Goal: Communication & Community: Answer question/provide support

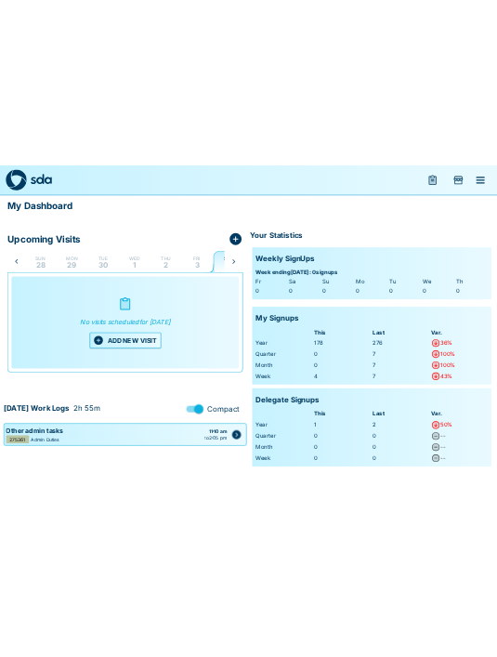
scroll to position [0, 37]
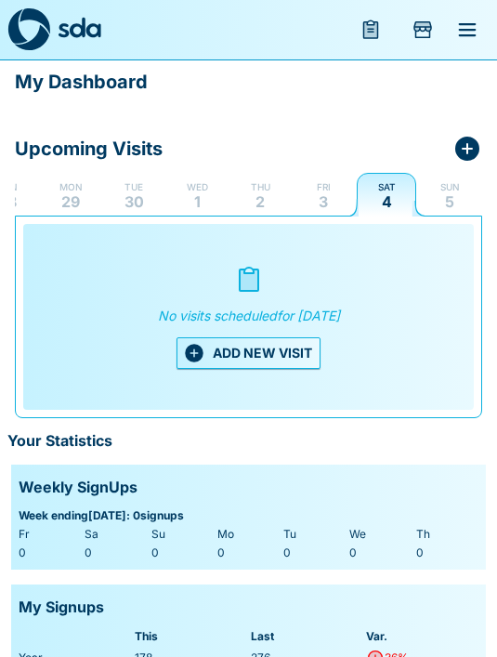
click at [468, 36] on icon "menu" at bounding box center [468, 29] width 18 height 13
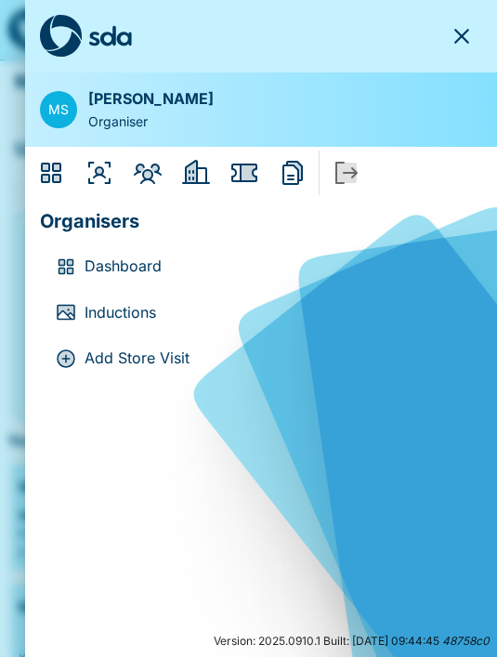
click at [134, 159] on icon "Members" at bounding box center [148, 173] width 30 height 30
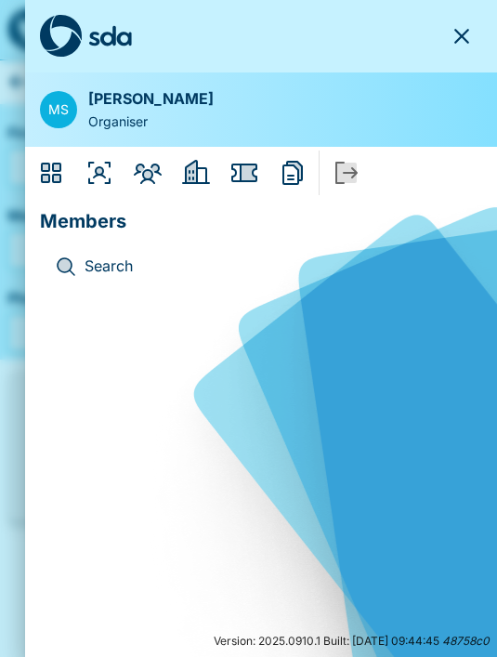
click at [101, 281] on div "Search" at bounding box center [261, 266] width 442 height 46
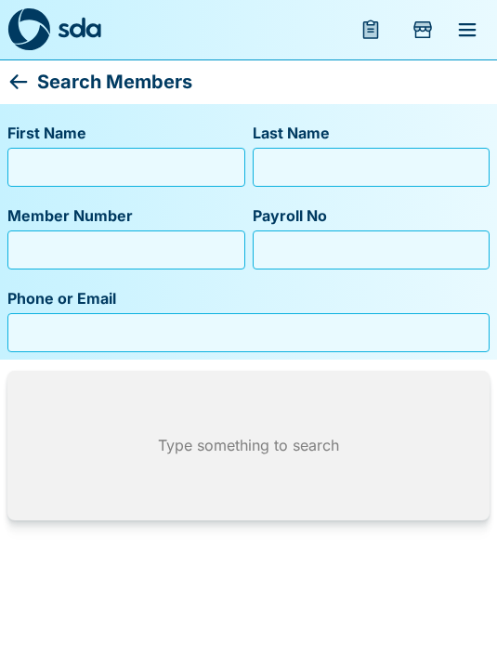
click at [42, 163] on input "First Name" at bounding box center [126, 167] width 221 height 30
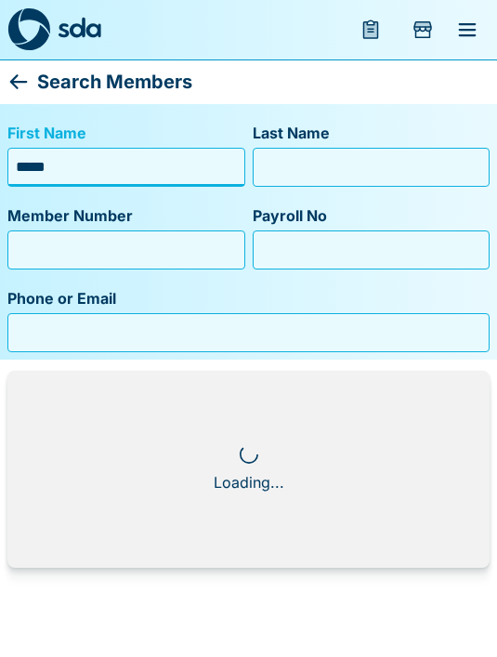
type input "*****"
click at [271, 171] on input "Last Name" at bounding box center [371, 167] width 221 height 30
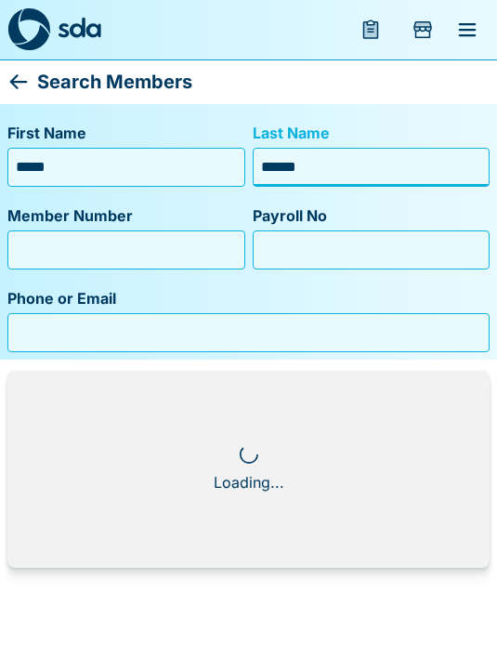
type input "*******"
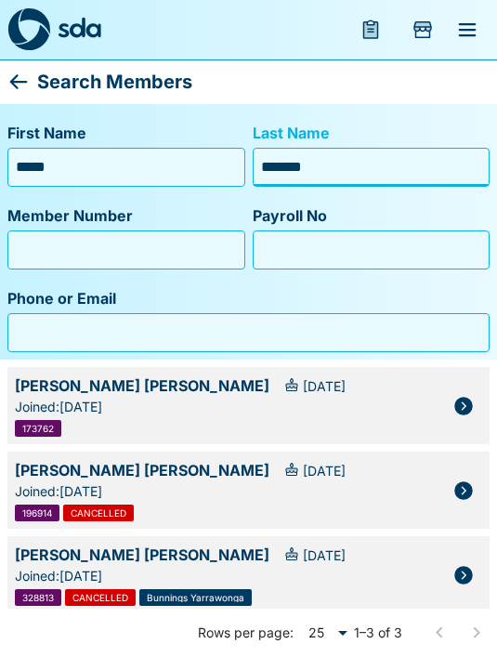
click at [465, 575] on icon "button" at bounding box center [463, 575] width 22 height 22
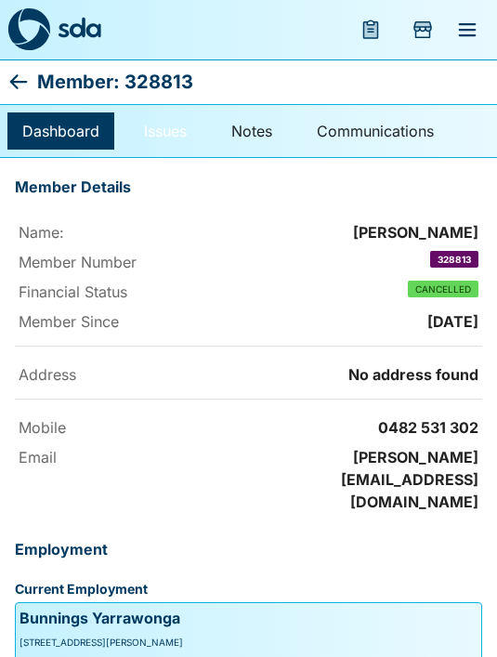
click at [164, 142] on link "Issues" at bounding box center [165, 130] width 72 height 37
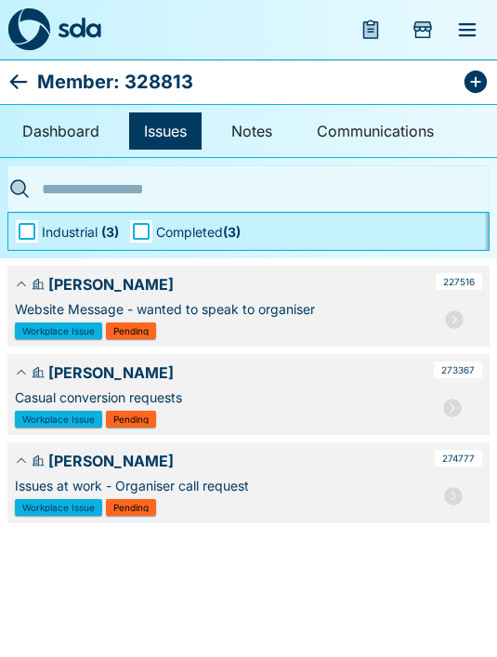
click at [445, 491] on icon "button" at bounding box center [453, 496] width 22 height 22
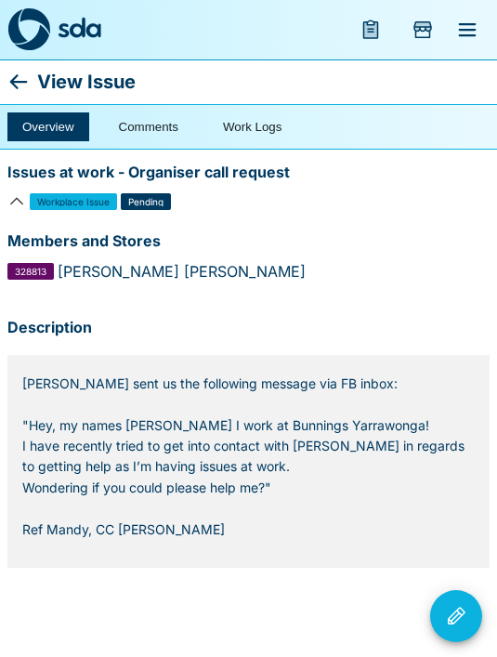
click at [28, 80] on icon at bounding box center [18, 82] width 22 height 22
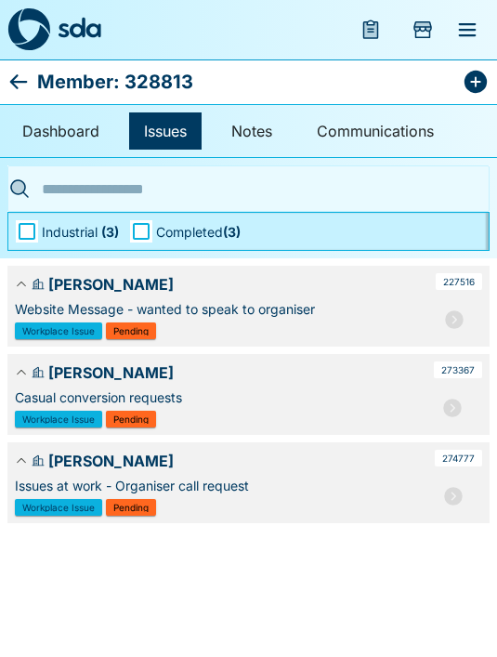
click at [460, 319] on icon "button" at bounding box center [454, 319] width 19 height 19
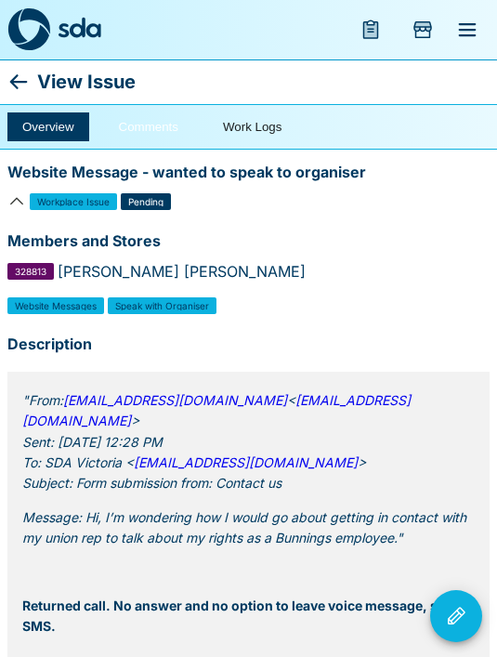
click at [137, 135] on button "Comments" at bounding box center [148, 126] width 89 height 29
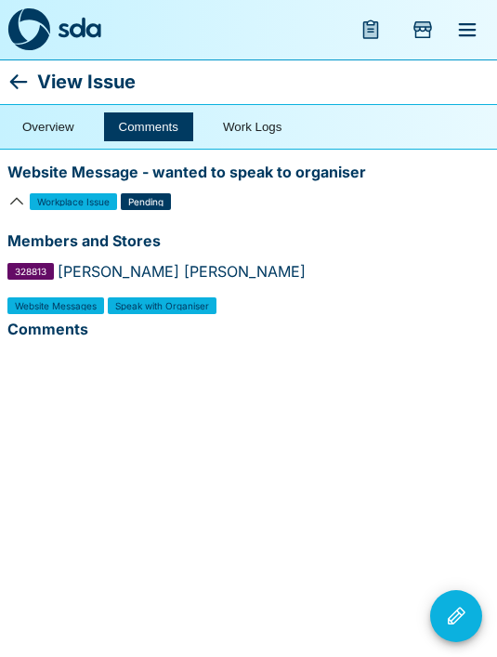
click at [29, 72] on icon at bounding box center [18, 82] width 22 height 22
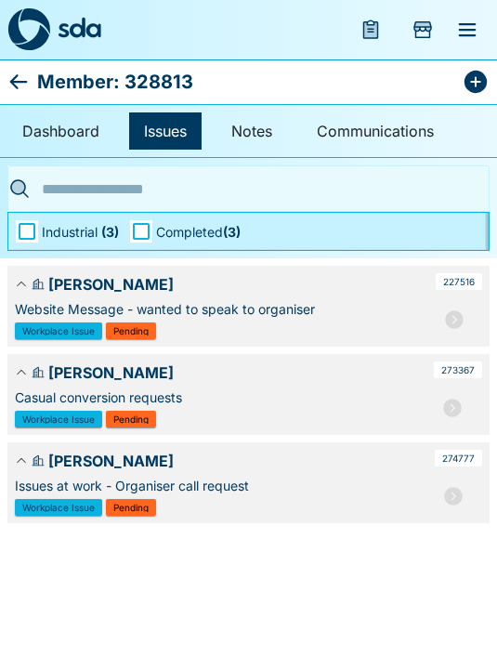
click at [440, 409] on button "button" at bounding box center [452, 407] width 37 height 37
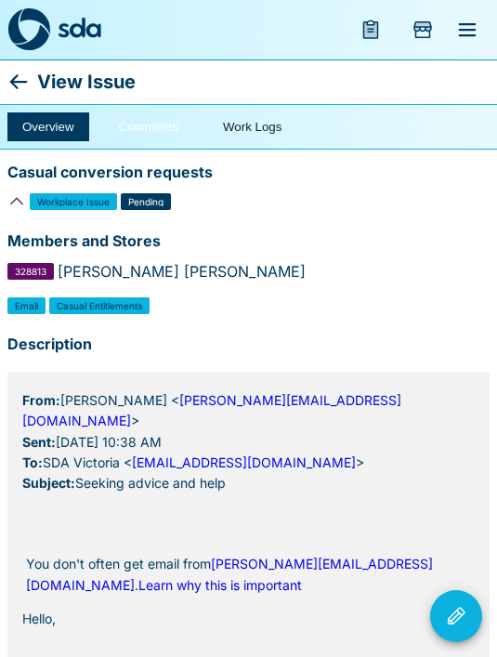
click at [128, 127] on button "Comments" at bounding box center [148, 126] width 89 height 29
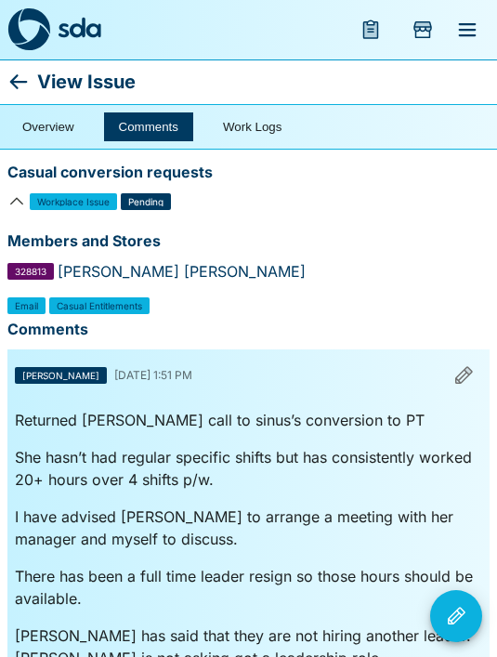
click at [462, 615] on icon "Issue Actions" at bounding box center [457, 615] width 18 height 18
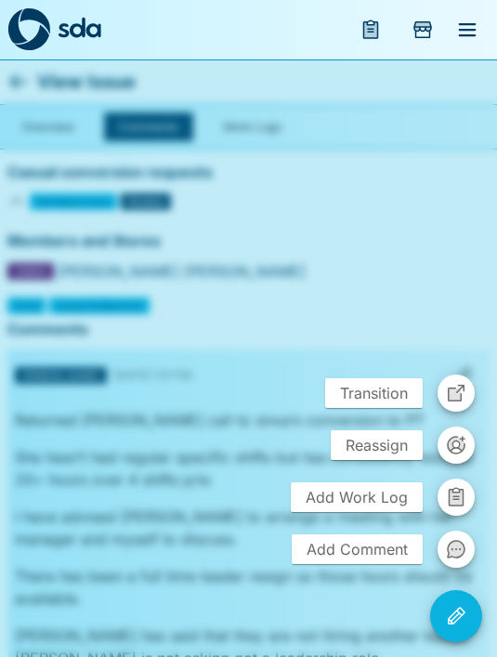
click at [348, 503] on span "Add Work Log" at bounding box center [357, 497] width 132 height 30
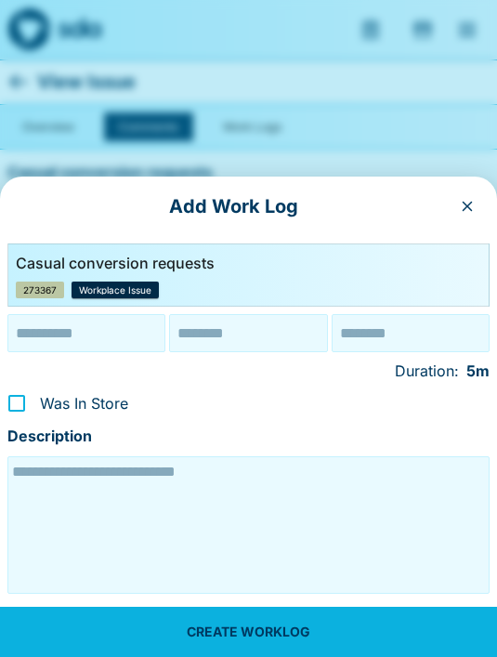
type input "**********"
type input "********"
click at [458, 207] on button "button" at bounding box center [467, 206] width 30 height 30
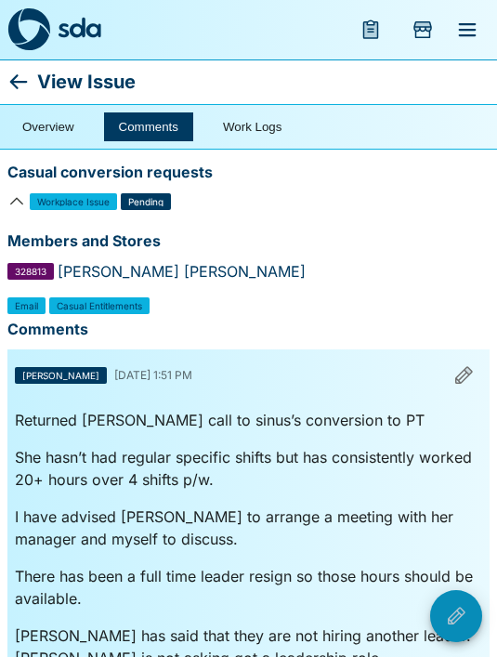
click at [457, 611] on icon "Issue Actions" at bounding box center [457, 615] width 18 height 18
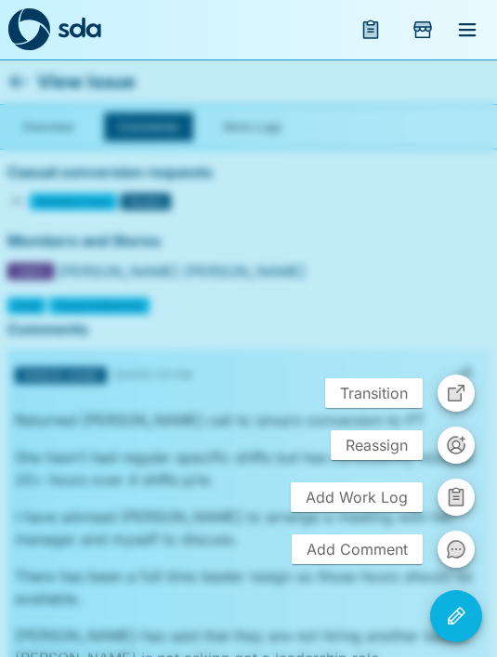
click at [442, 541] on button "button" at bounding box center [455, 548] width 37 height 37
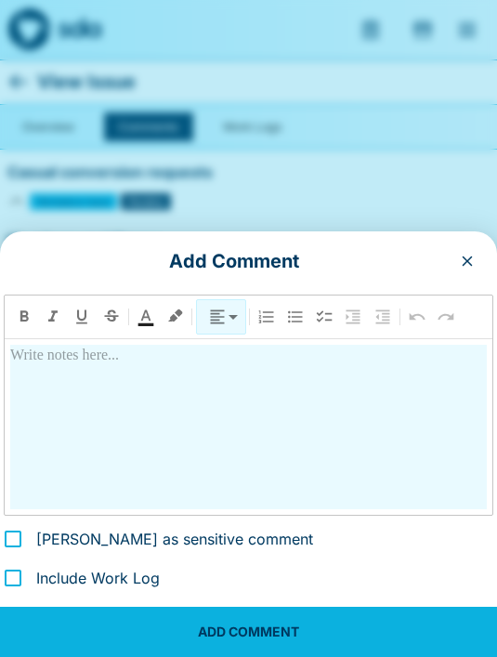
click at [22, 395] on div at bounding box center [248, 427] width 476 height 164
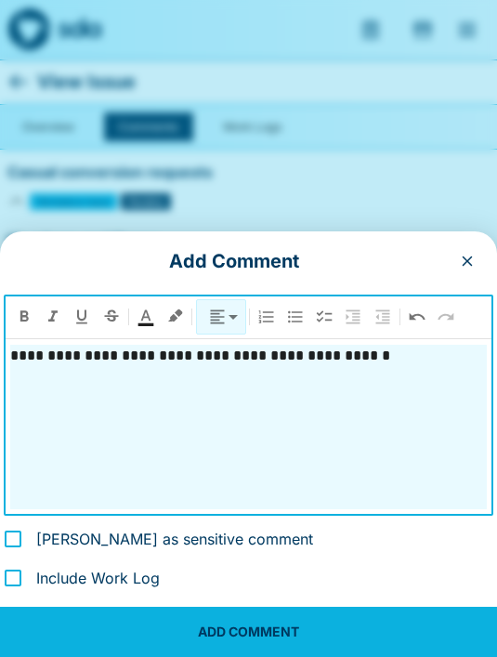
click at [10, 411] on p at bounding box center [248, 400] width 476 height 22
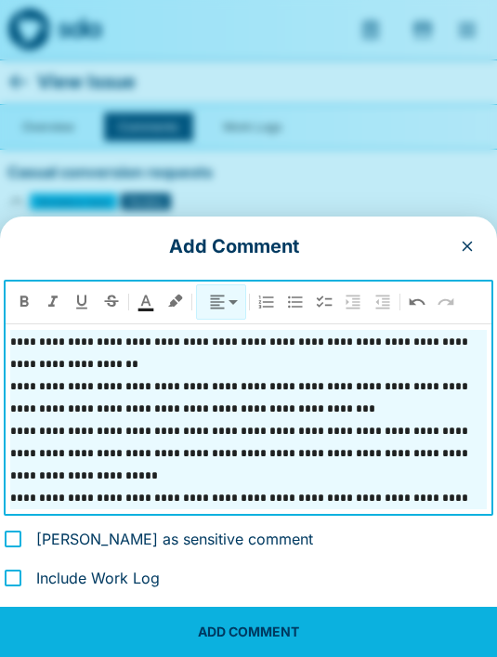
scroll to position [133, 0]
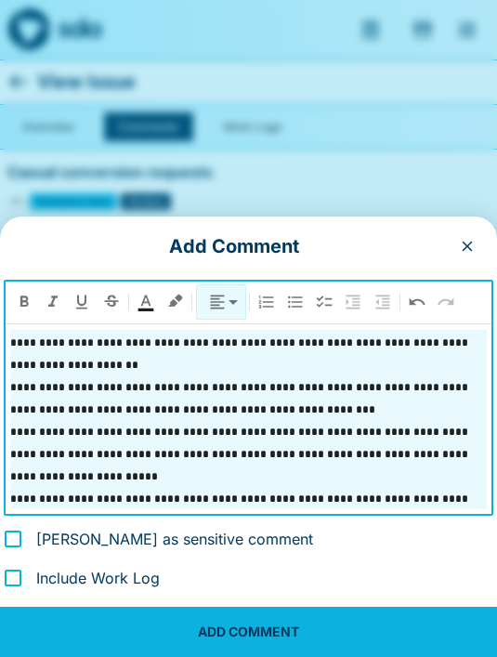
click at [90, 543] on p "*********" at bounding box center [248, 542] width 476 height 22
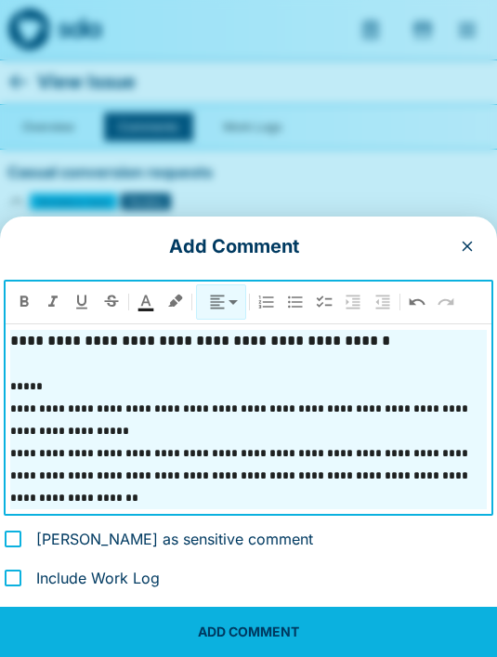
scroll to position [0, 0]
click at [416, 352] on p "**********" at bounding box center [248, 341] width 476 height 22
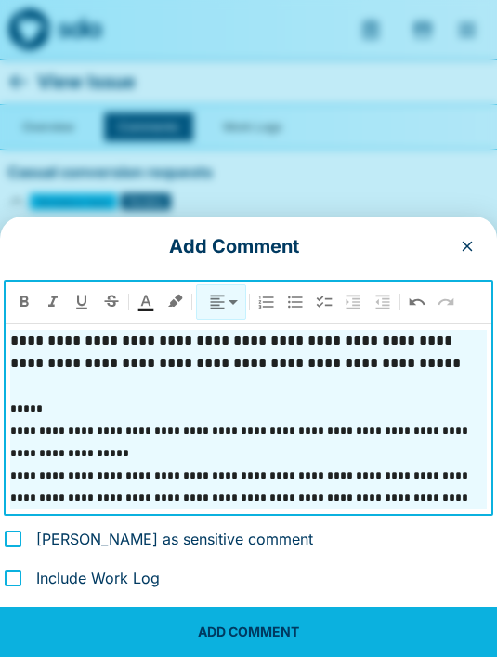
click at [418, 397] on p at bounding box center [248, 385] width 476 height 22
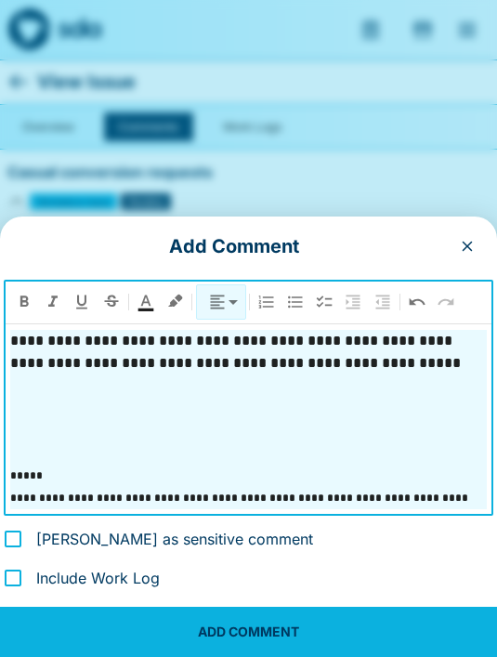
click at [23, 441] on p at bounding box center [248, 430] width 476 height 22
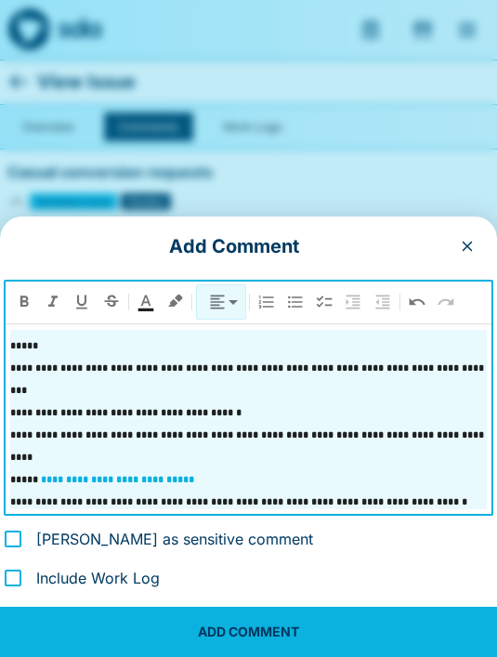
scroll to position [575, 0]
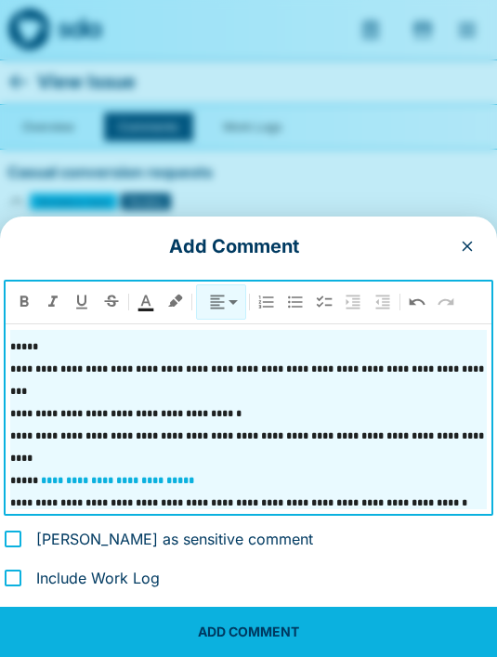
click at [13, 519] on span "*" at bounding box center [13, 524] width 6 height 10
click at [417, 490] on p "**********" at bounding box center [248, 501] width 476 height 22
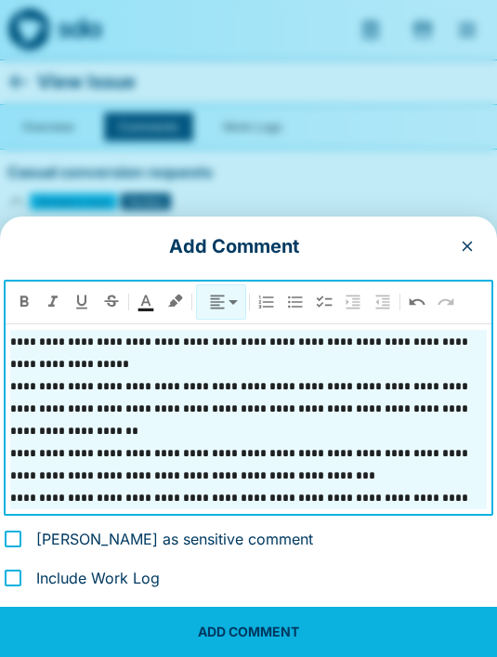
scroll to position [868, 0]
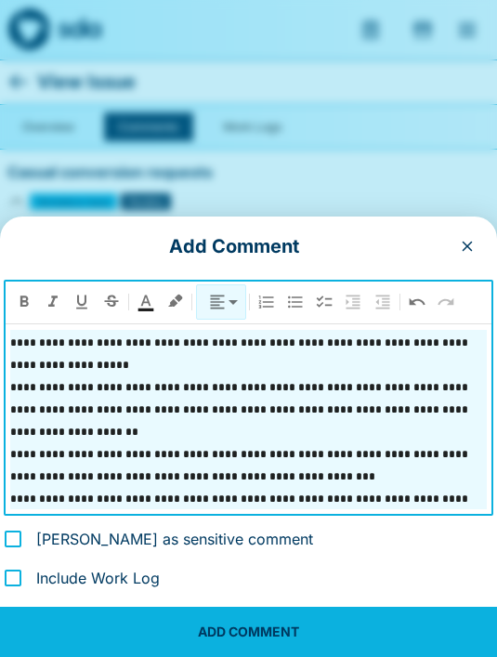
click at [20, 620] on p at bounding box center [248, 631] width 476 height 22
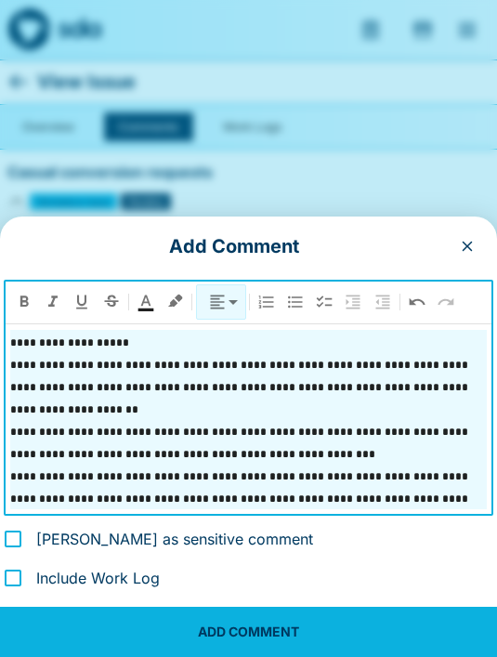
scroll to position [913, 0]
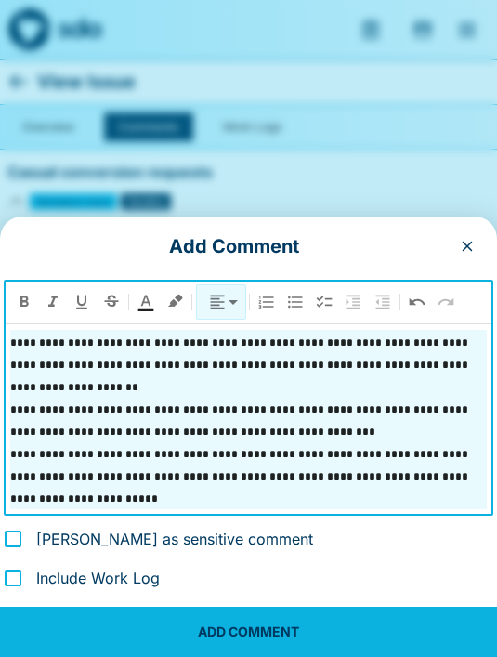
click at [10, 620] on p at bounding box center [248, 631] width 476 height 22
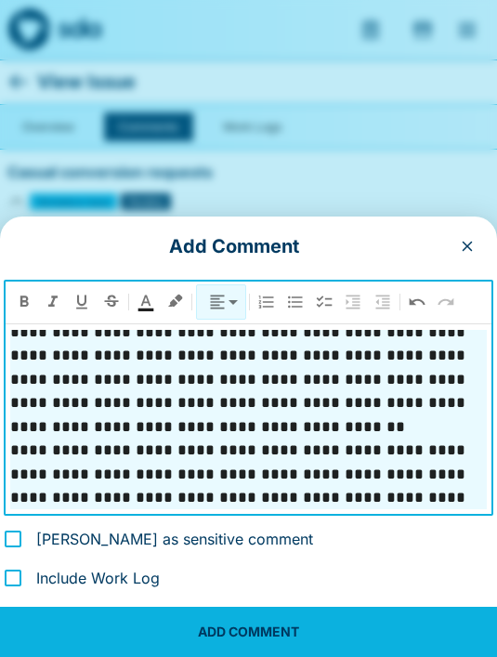
scroll to position [1375, 0]
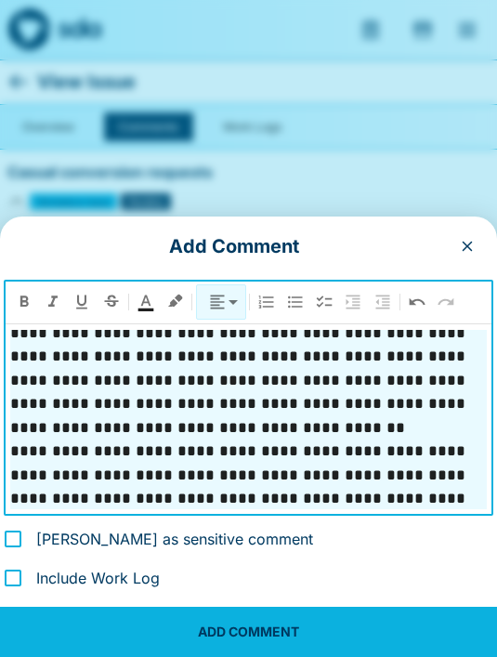
click at [445, 580] on p "**********" at bounding box center [248, 639] width 476 height 119
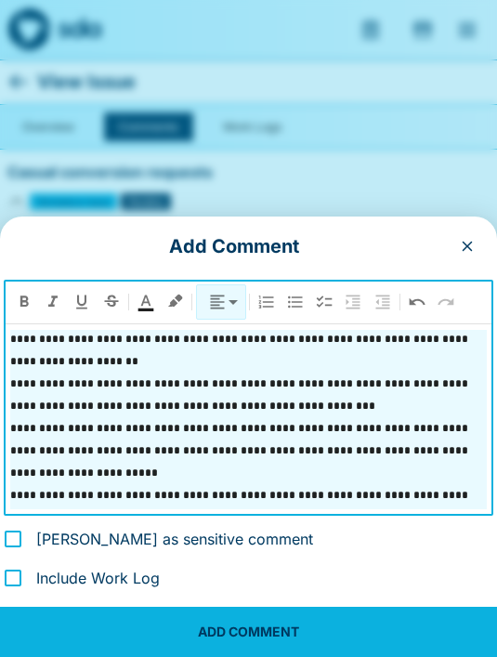
scroll to position [940, 0]
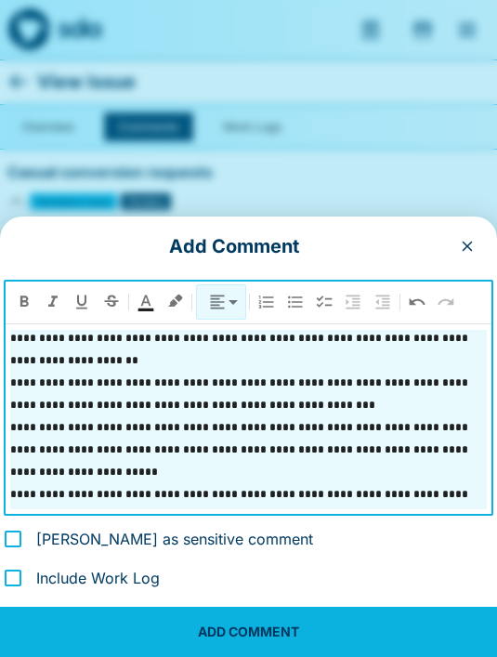
click at [234, 571] on p "**********" at bounding box center [248, 582] width 476 height 22
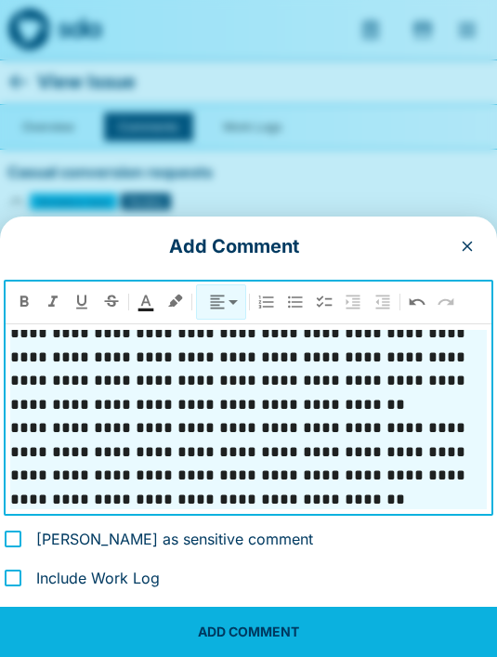
scroll to position [1398, 0]
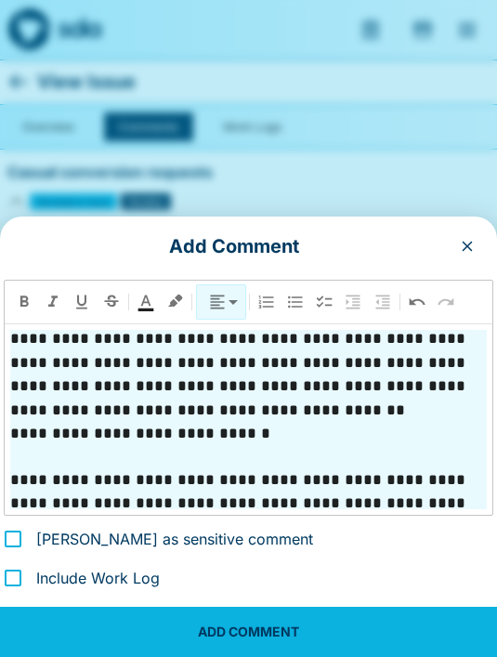
scroll to position [1487, 0]
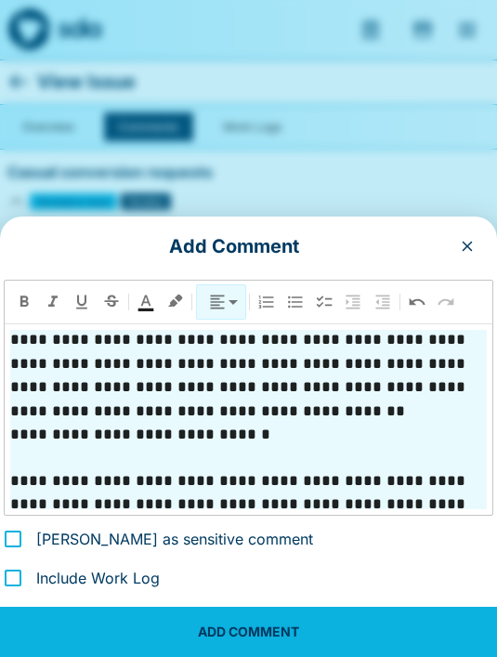
click at [184, 631] on p "**********" at bounding box center [248, 664] width 476 height 67
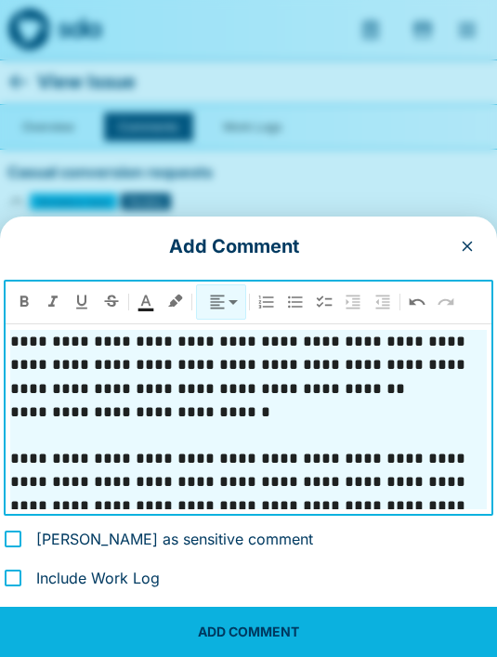
scroll to position [1531, 0]
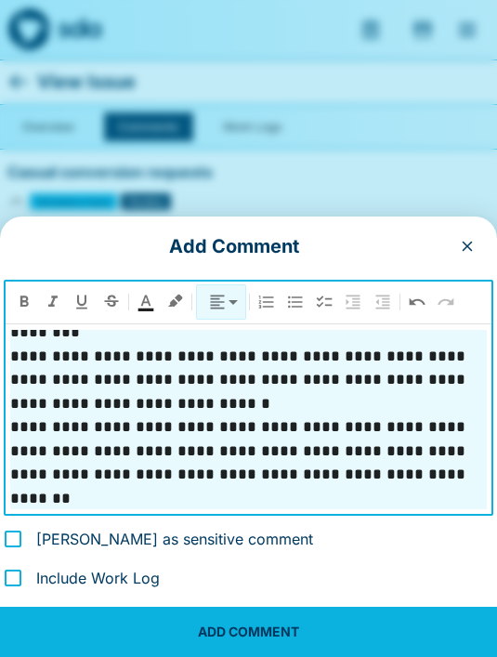
scroll to position [2619, 0]
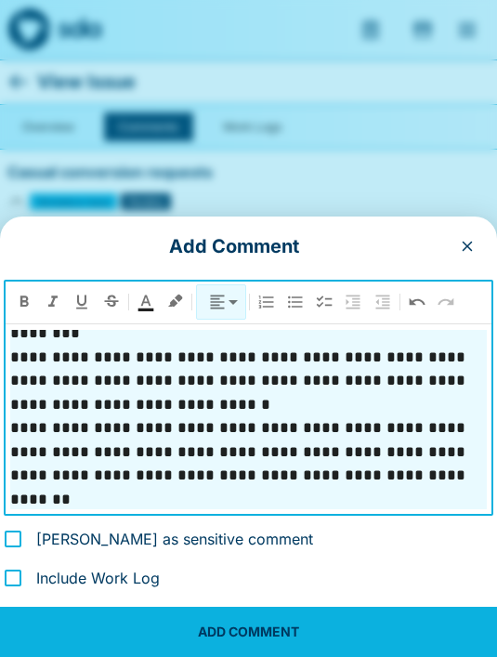
click at [244, 646] on button "ADD COMMENT" at bounding box center [248, 631] width 497 height 50
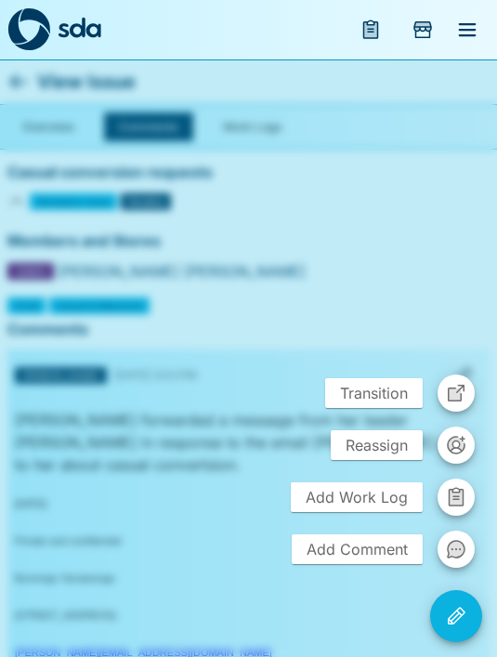
click at [84, 516] on div at bounding box center [248, 328] width 497 height 657
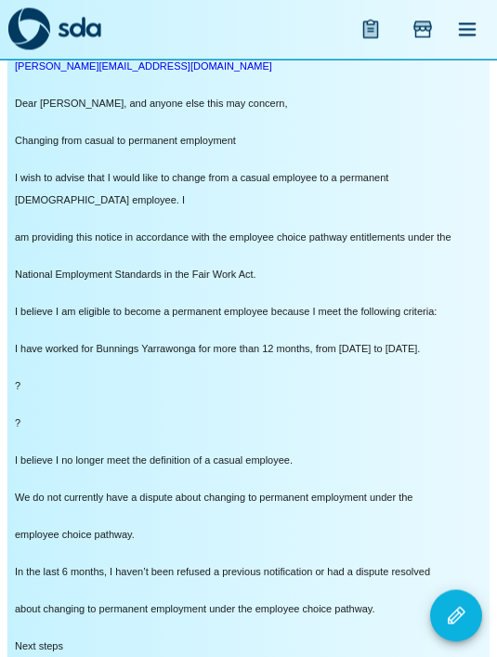
scroll to position [589, 0]
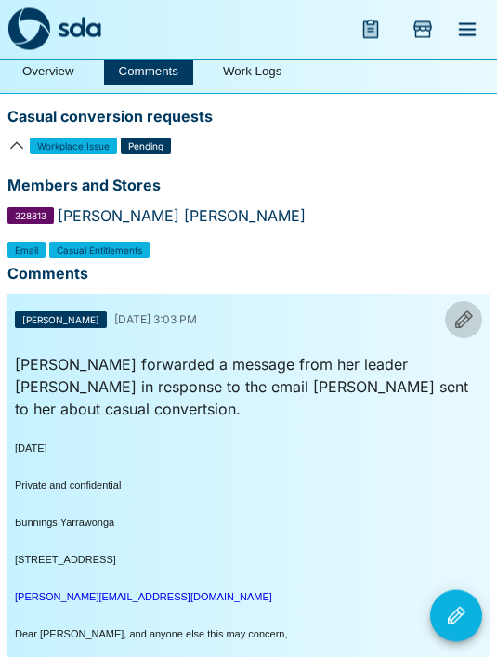
click at [456, 326] on icon "button" at bounding box center [463, 320] width 22 height 22
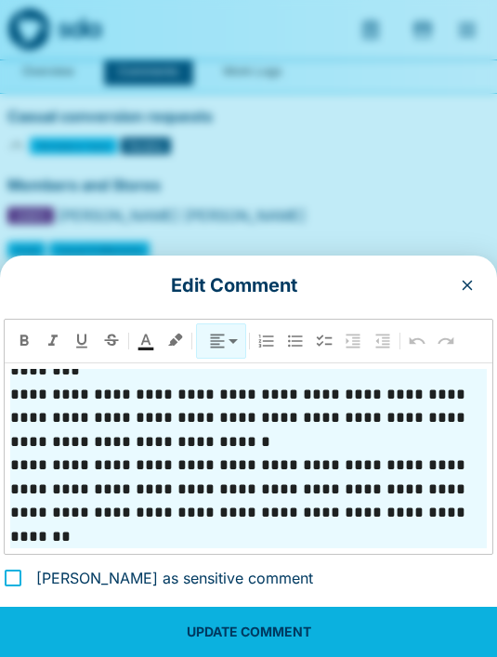
scroll to position [2619, 0]
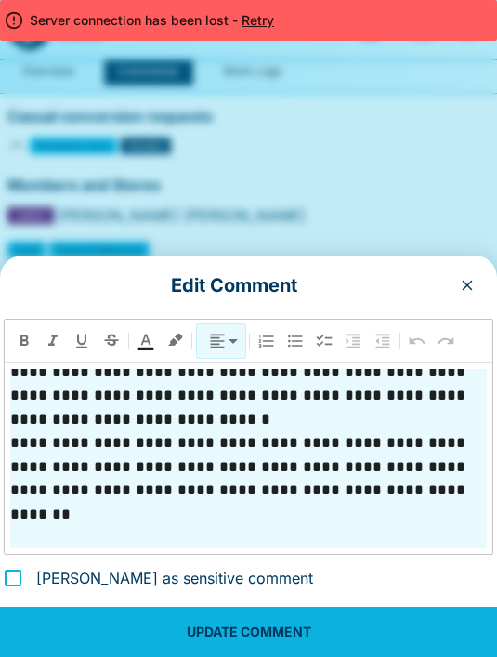
scroll to position [2642, 0]
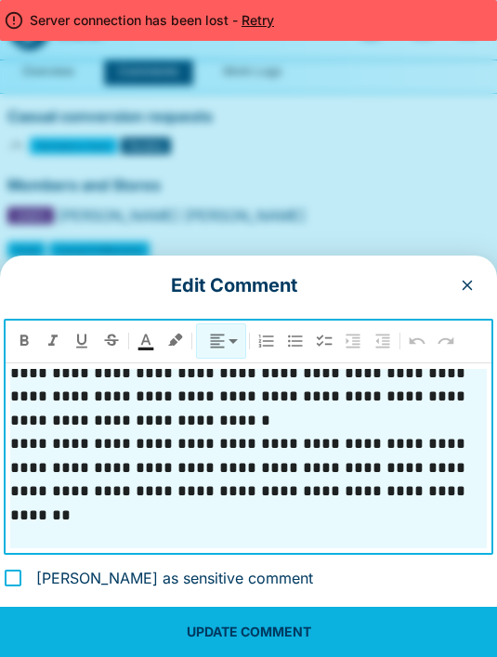
scroll to position [2687, 0]
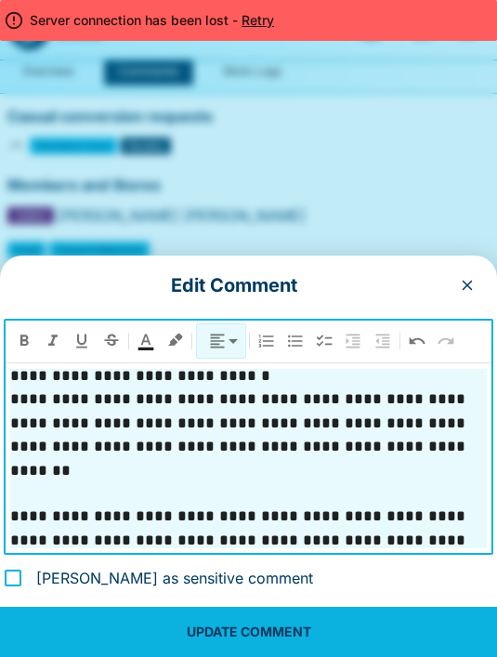
click at [228, 618] on button "UPDATE COMMENT" at bounding box center [248, 631] width 497 height 50
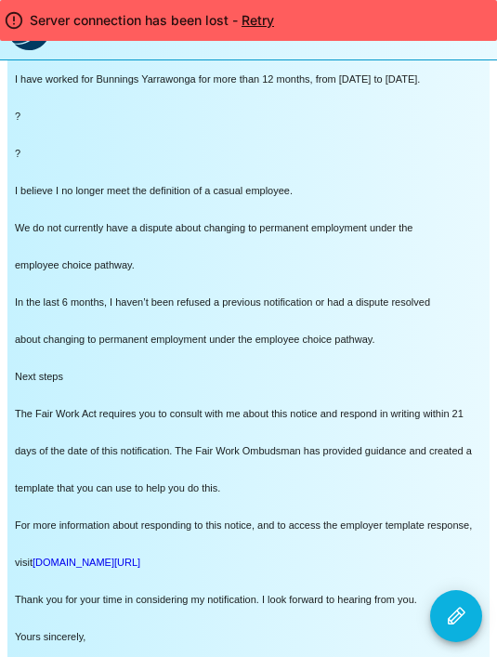
scroll to position [790, 0]
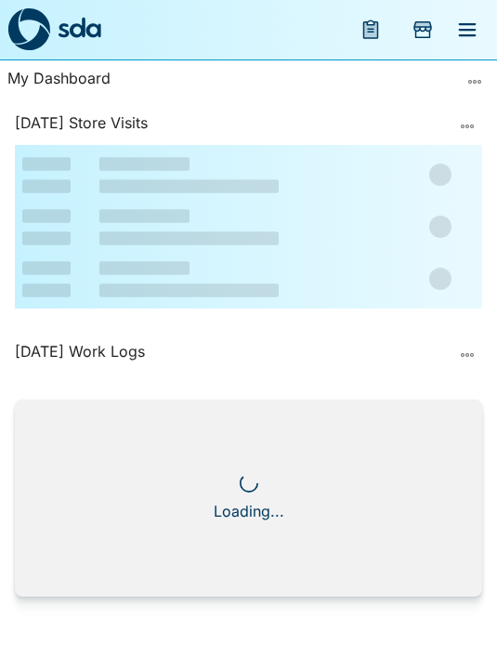
click at [468, 30] on icon "menu" at bounding box center [468, 29] width 18 height 13
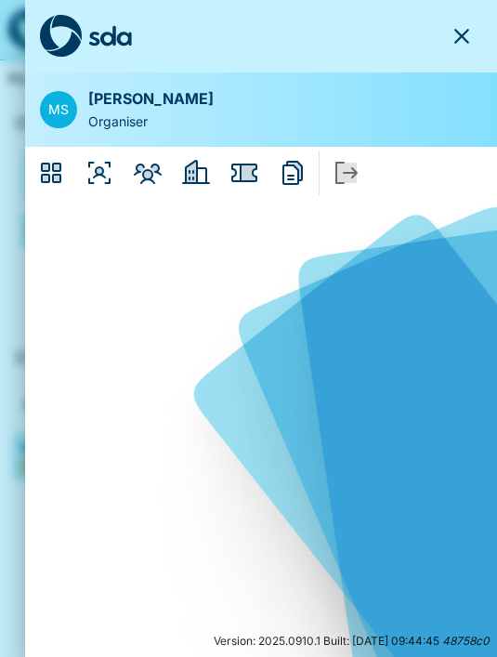
click at [149, 169] on icon "Members" at bounding box center [148, 173] width 28 height 20
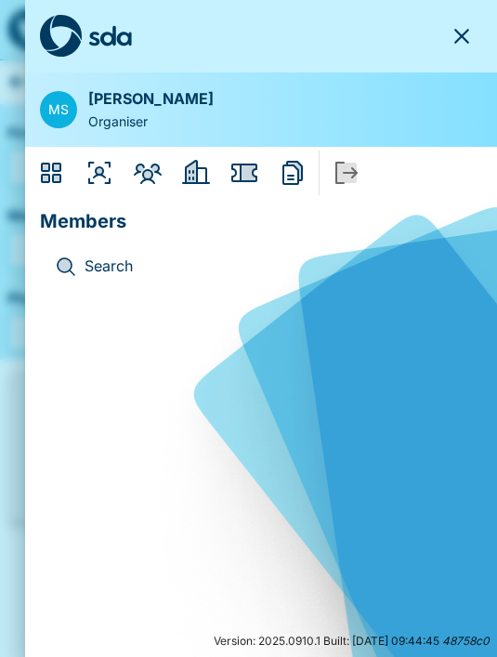
click at [76, 272] on icon "Search" at bounding box center [66, 266] width 22 height 22
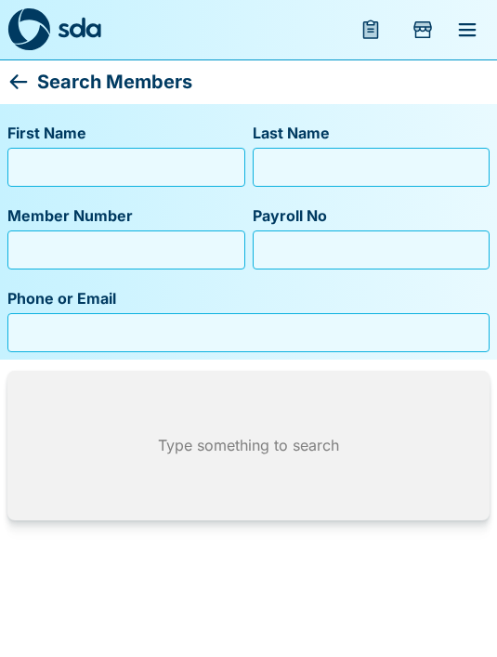
click at [37, 169] on input "First Name" at bounding box center [126, 167] width 221 height 30
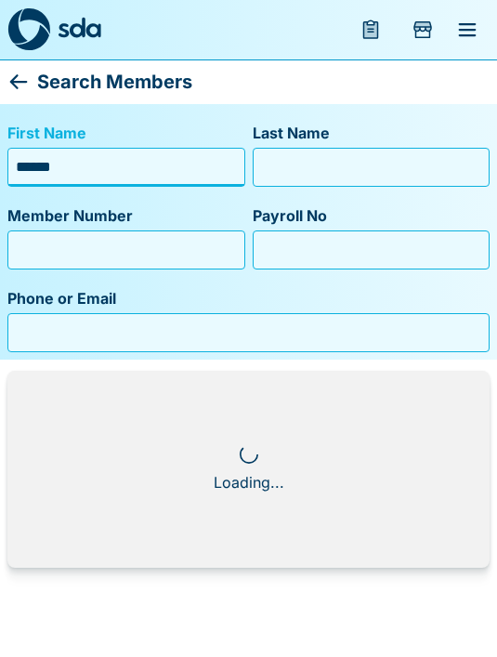
type input "******"
click at [410, 172] on input "Last Name" at bounding box center [371, 167] width 221 height 30
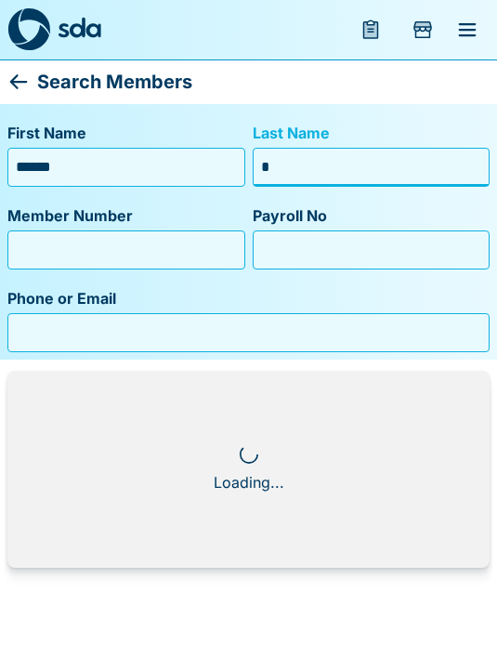
type input "**"
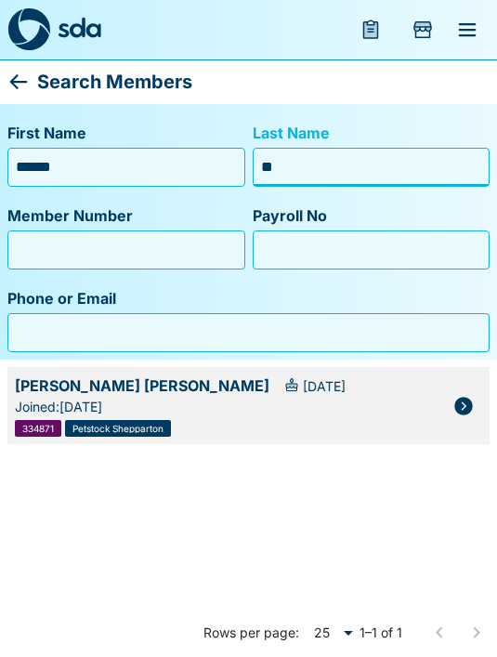
click at [454, 405] on icon "button" at bounding box center [463, 406] width 22 height 22
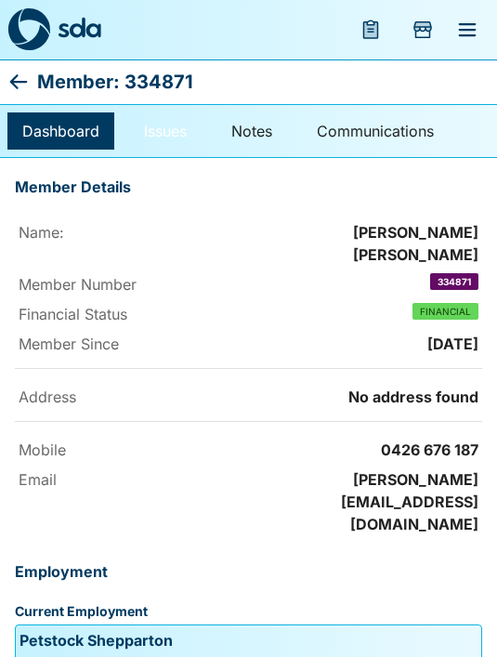
click at [158, 139] on link "Issues" at bounding box center [165, 130] width 72 height 37
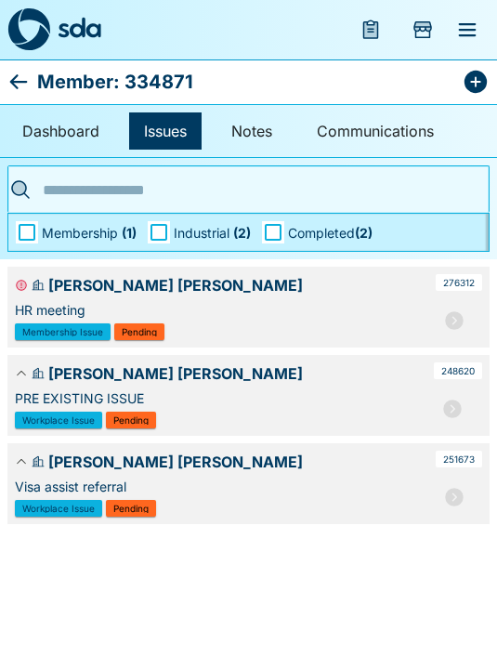
click at [465, 305] on button "button" at bounding box center [454, 320] width 37 height 37
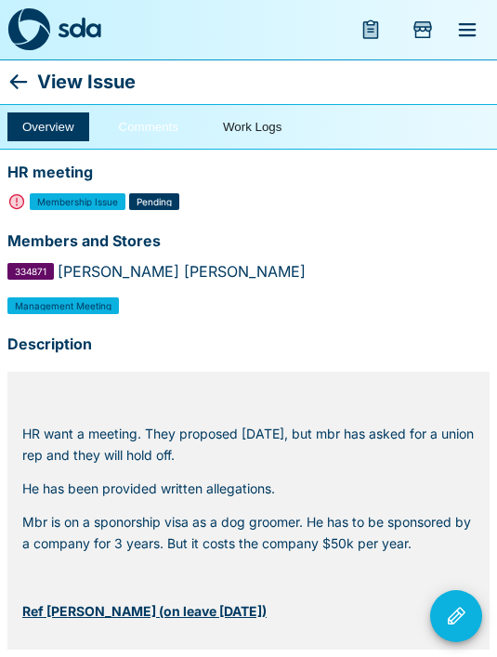
click at [130, 124] on button "Comments" at bounding box center [148, 126] width 89 height 29
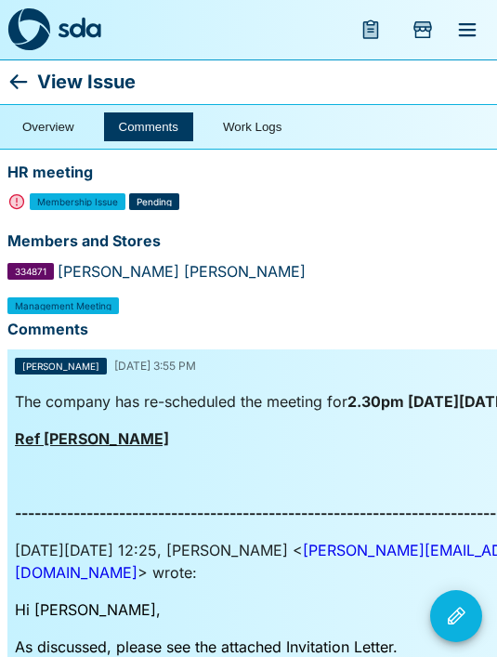
click at [8, 85] on icon at bounding box center [18, 82] width 22 height 22
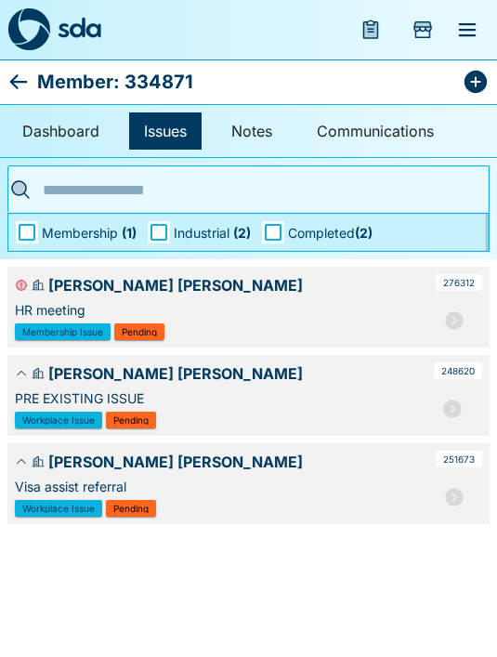
click at [453, 318] on icon "button" at bounding box center [454, 320] width 22 height 22
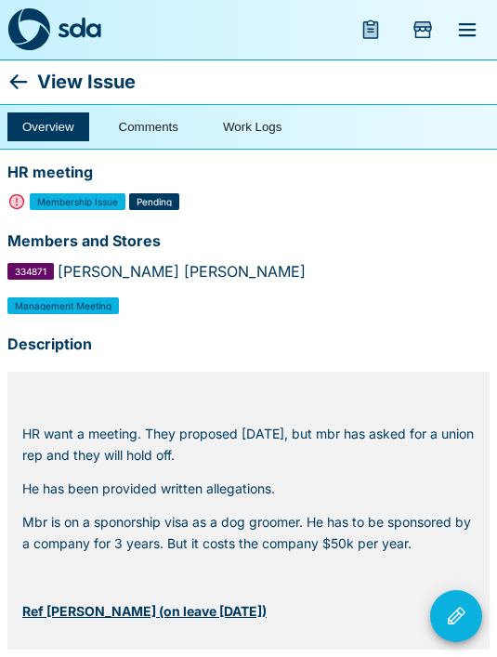
click at [14, 89] on icon at bounding box center [18, 82] width 22 height 22
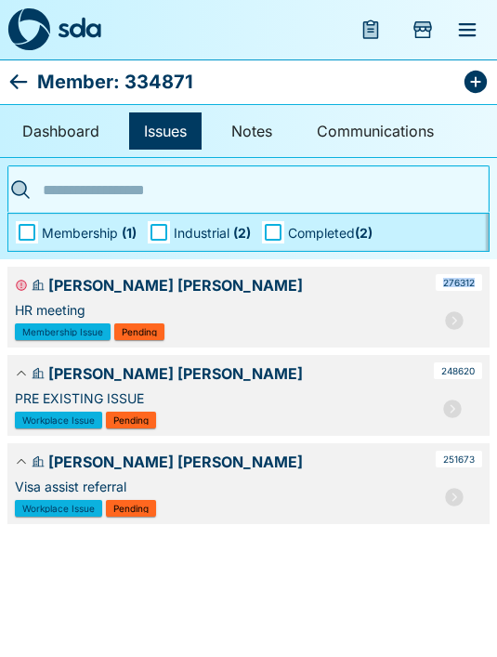
copy span "276312"
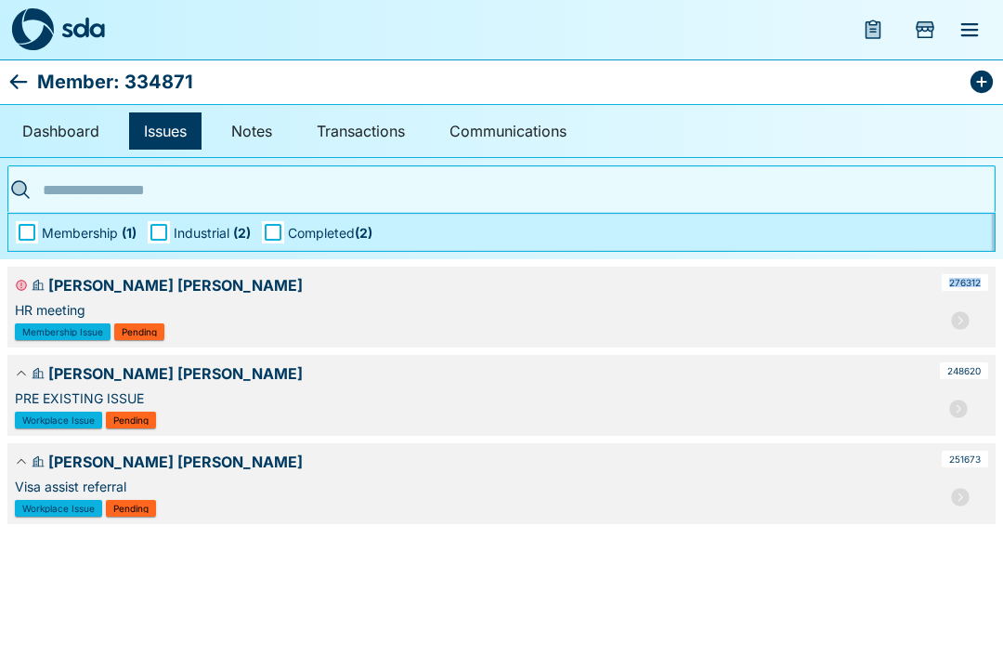
click at [496, 330] on icon "button" at bounding box center [960, 320] width 22 height 22
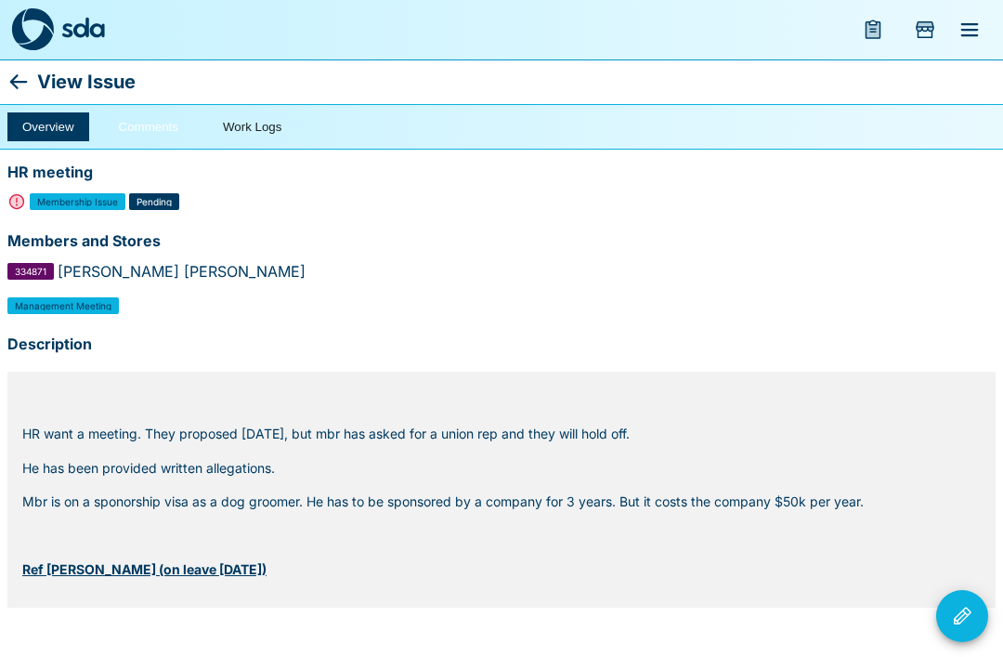
click at [141, 125] on button "Comments" at bounding box center [148, 126] width 89 height 29
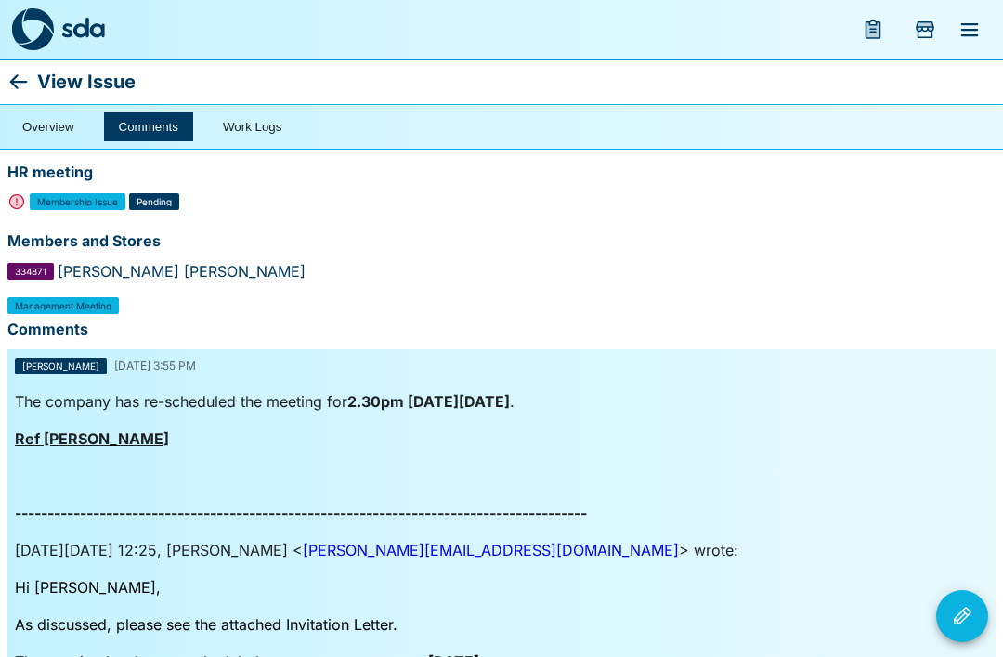
click at [496, 618] on icon "Issue Actions" at bounding box center [962, 616] width 22 height 22
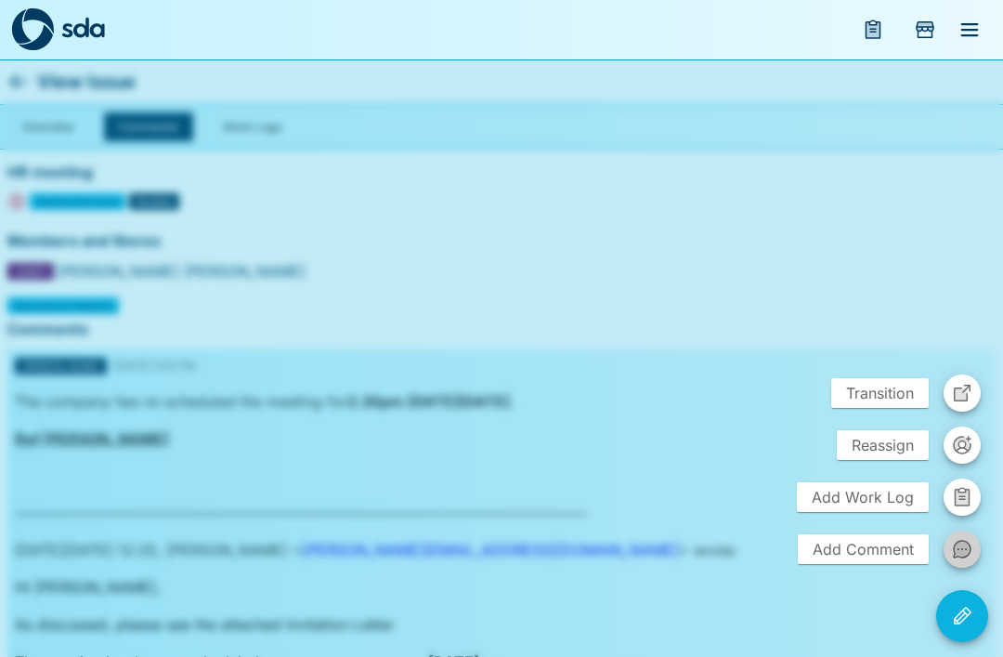
click at [496, 557] on icon "button" at bounding box center [962, 549] width 18 height 19
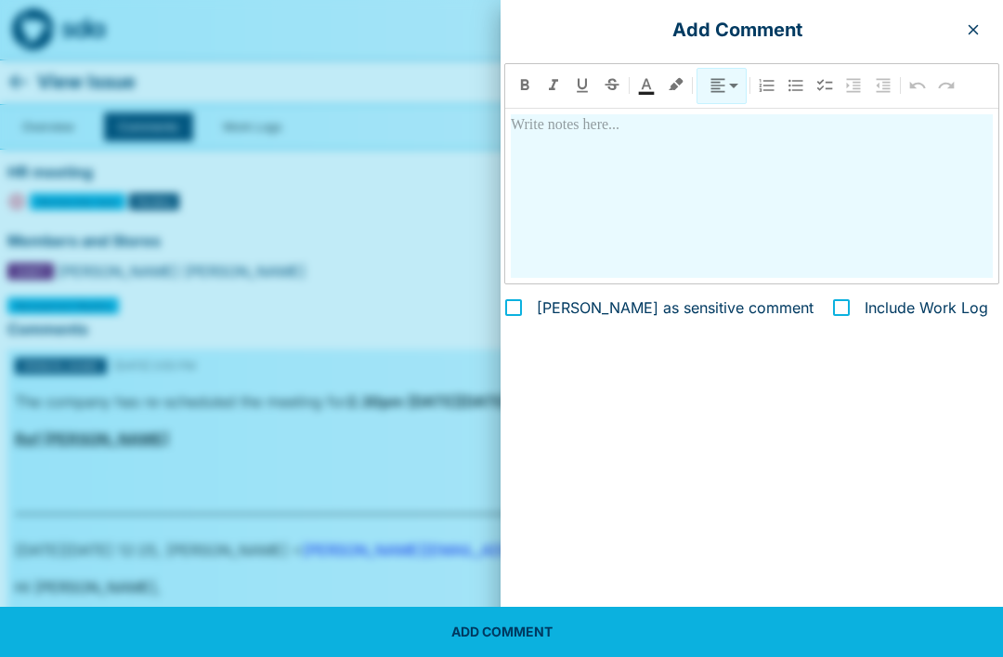
click at [496, 204] on div at bounding box center [752, 196] width 482 height 164
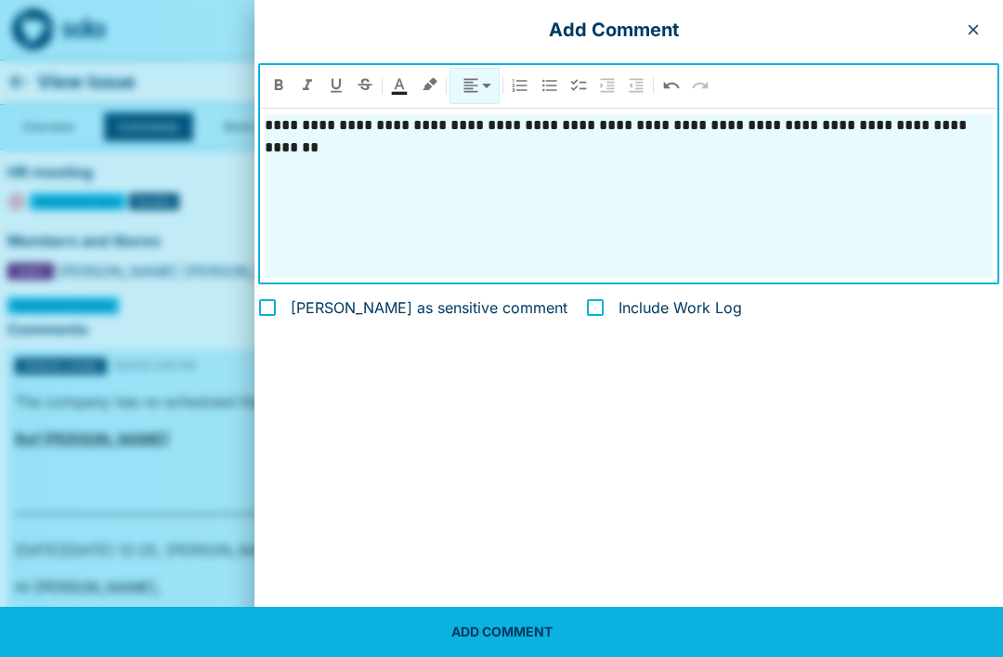
click at [265, 122] on p "**********" at bounding box center [629, 125] width 729 height 22
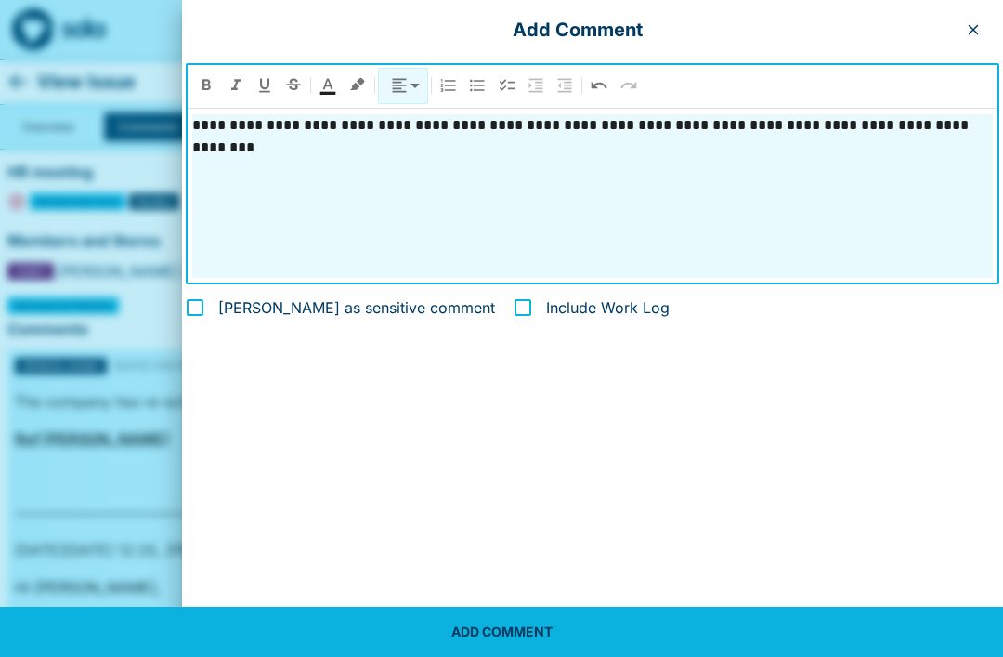
click at [488, 638] on button "ADD COMMENT" at bounding box center [501, 631] width 1003 height 50
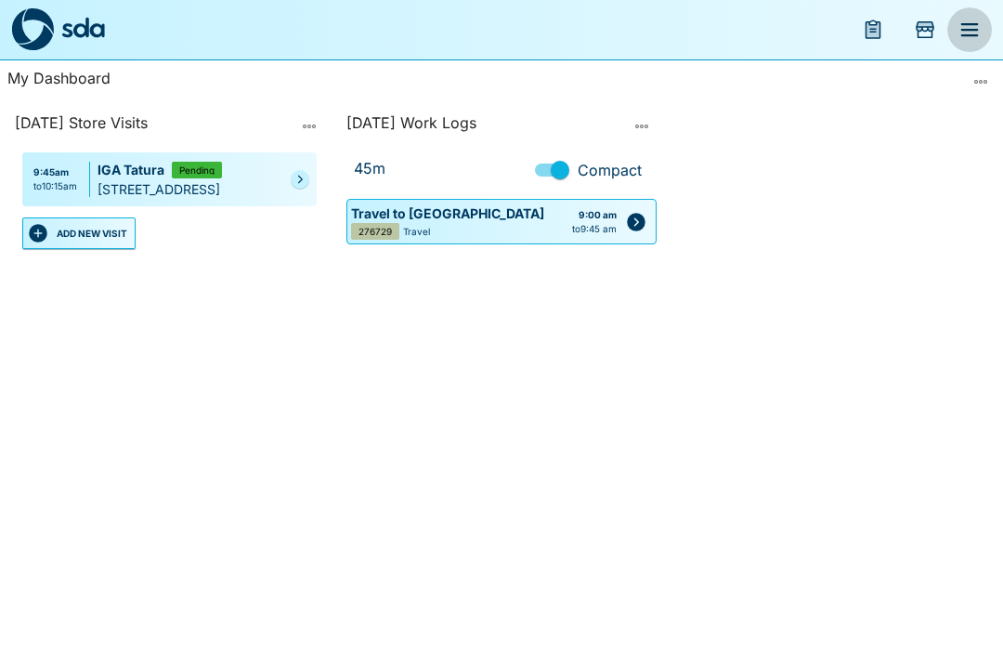
click at [970, 29] on icon "menu" at bounding box center [970, 29] width 18 height 13
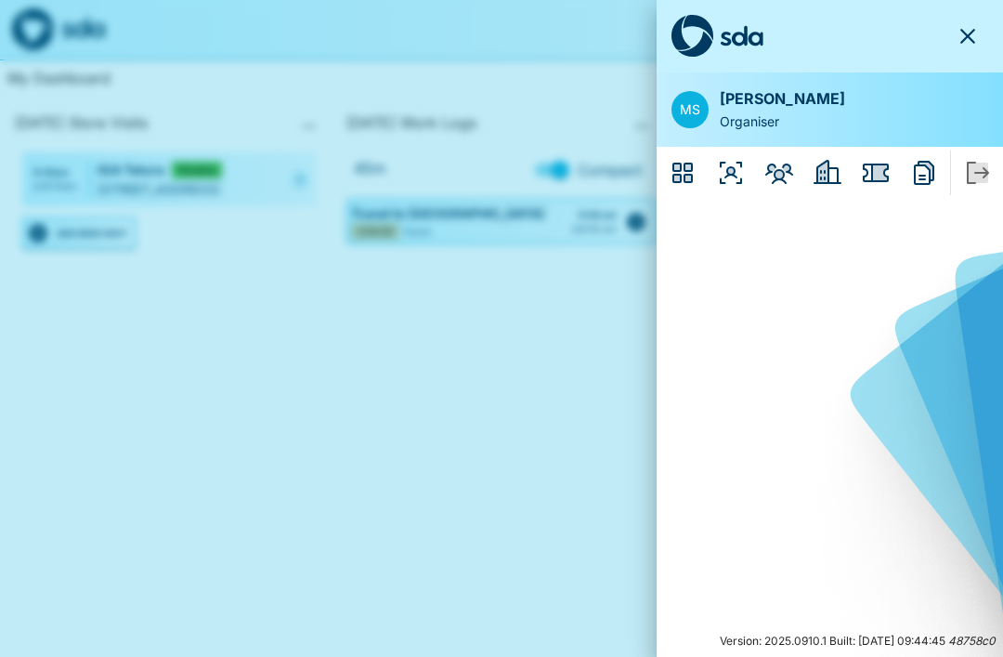
click at [785, 178] on icon "Members" at bounding box center [779, 173] width 30 height 30
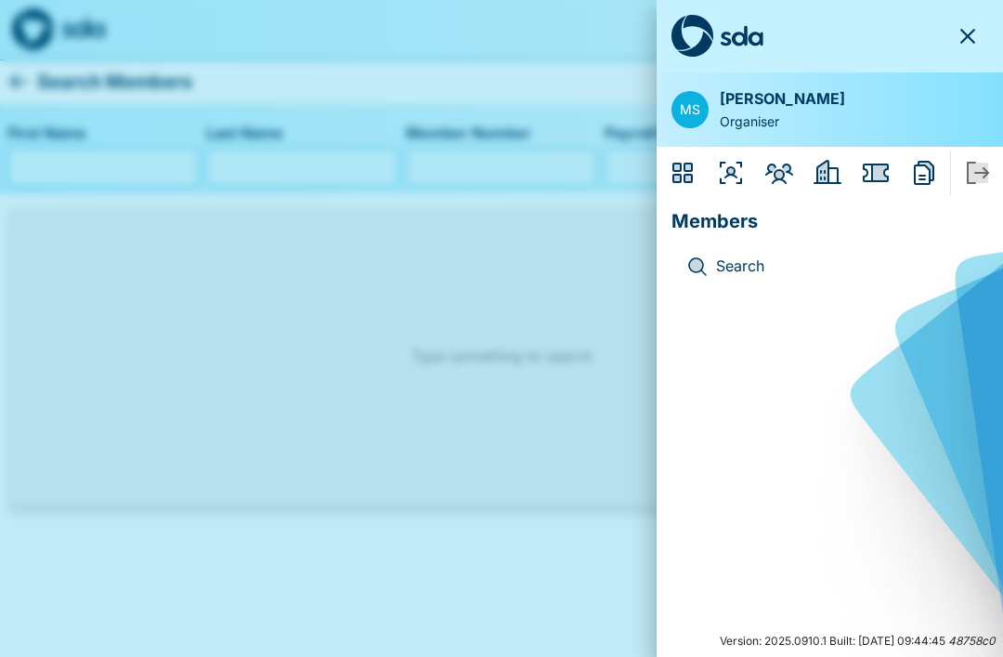
click at [724, 258] on p "Search" at bounding box center [844, 266] width 257 height 24
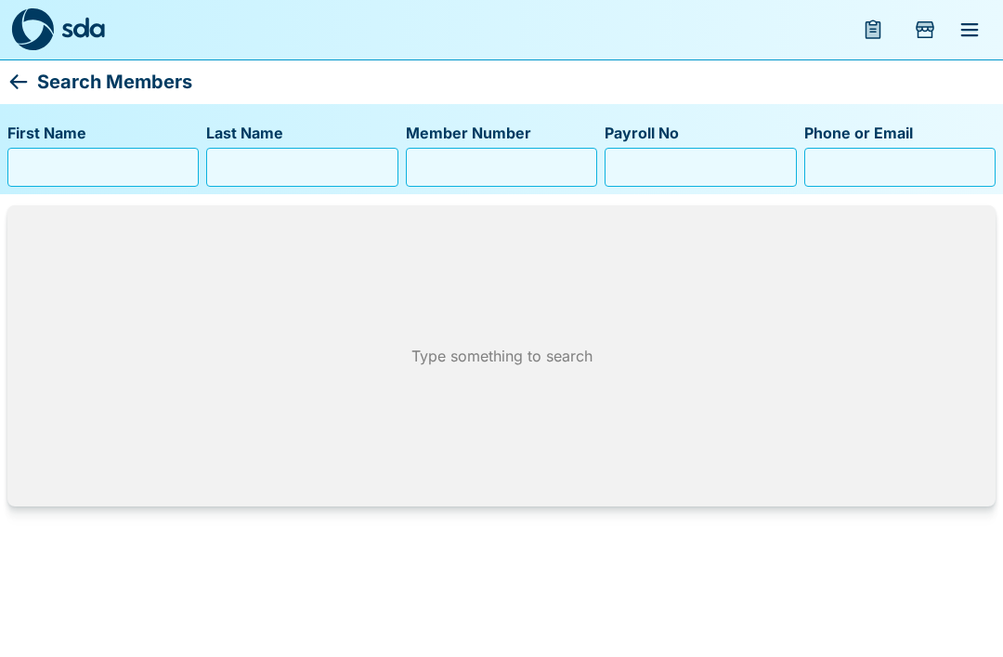
click at [74, 159] on input "First Name" at bounding box center [103, 167] width 175 height 30
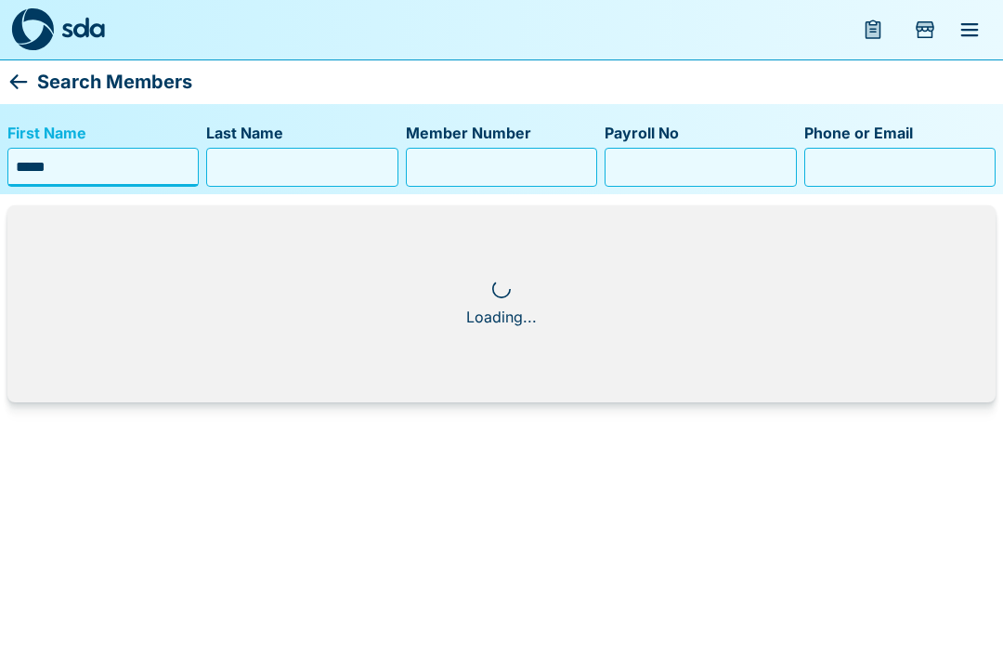
type input "*****"
click at [240, 157] on input "Last Name" at bounding box center [302, 167] width 175 height 30
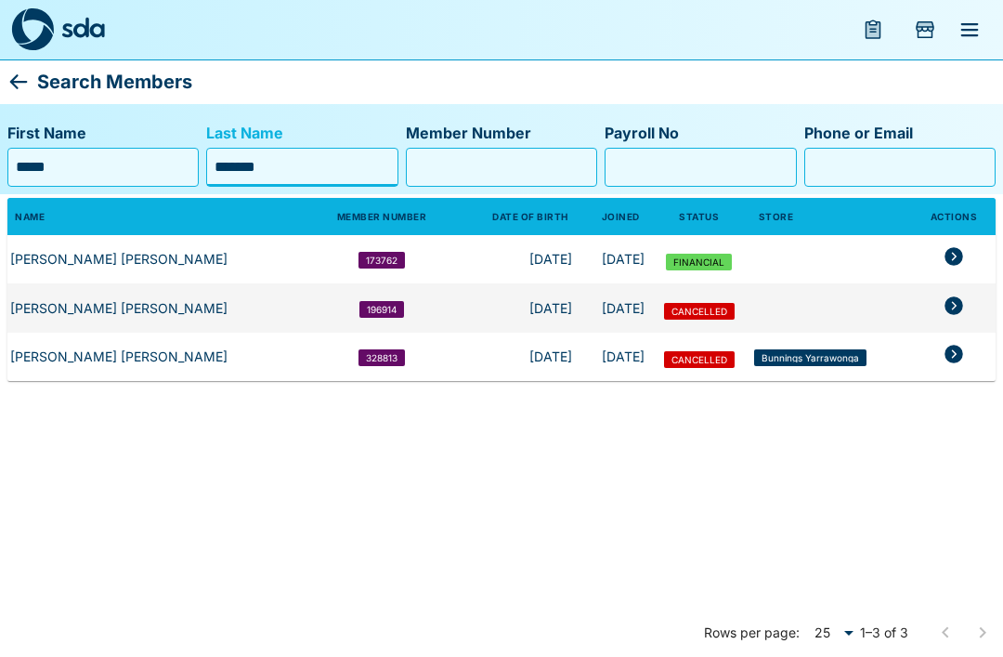
type input "*******"
click at [980, 344] on td "members table" at bounding box center [954, 356] width 84 height 48
click at [949, 345] on icon "members table" at bounding box center [953, 354] width 19 height 19
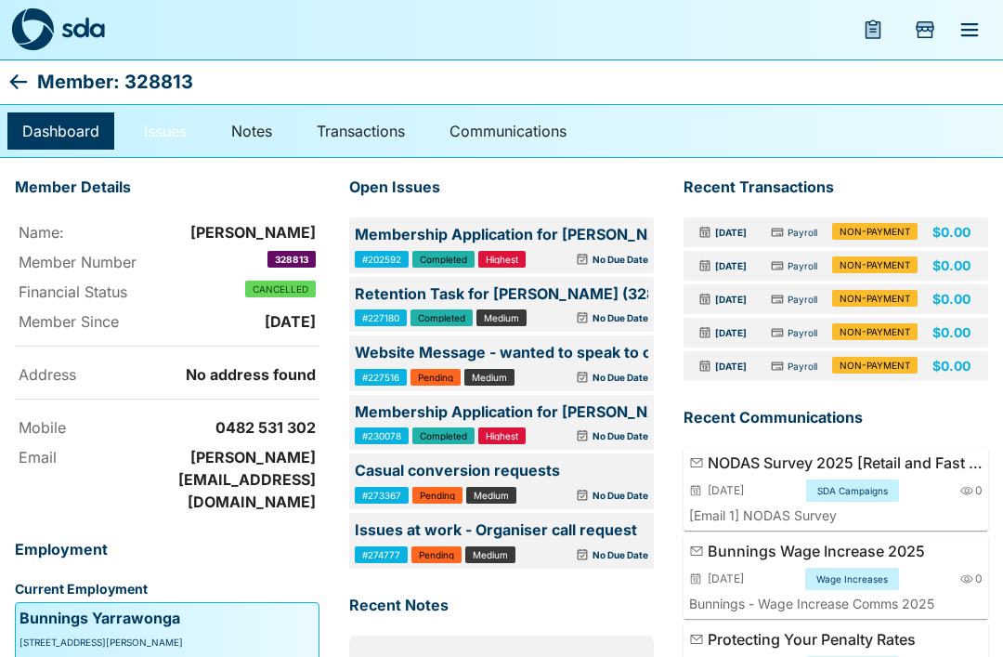
click at [169, 119] on link "Issues" at bounding box center [165, 130] width 72 height 37
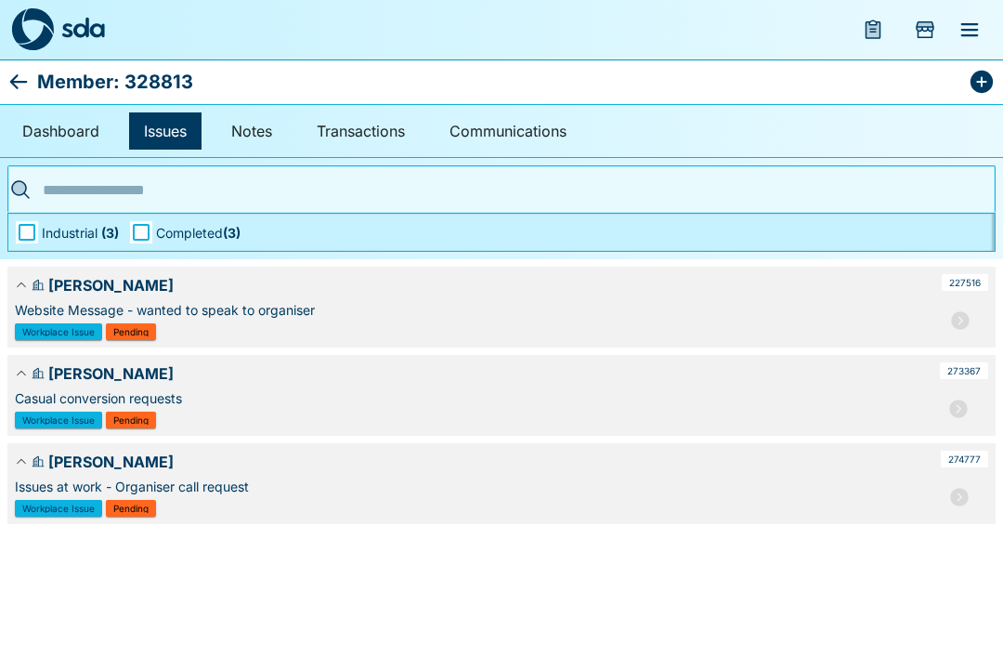
click at [960, 508] on button "button" at bounding box center [959, 496] width 37 height 37
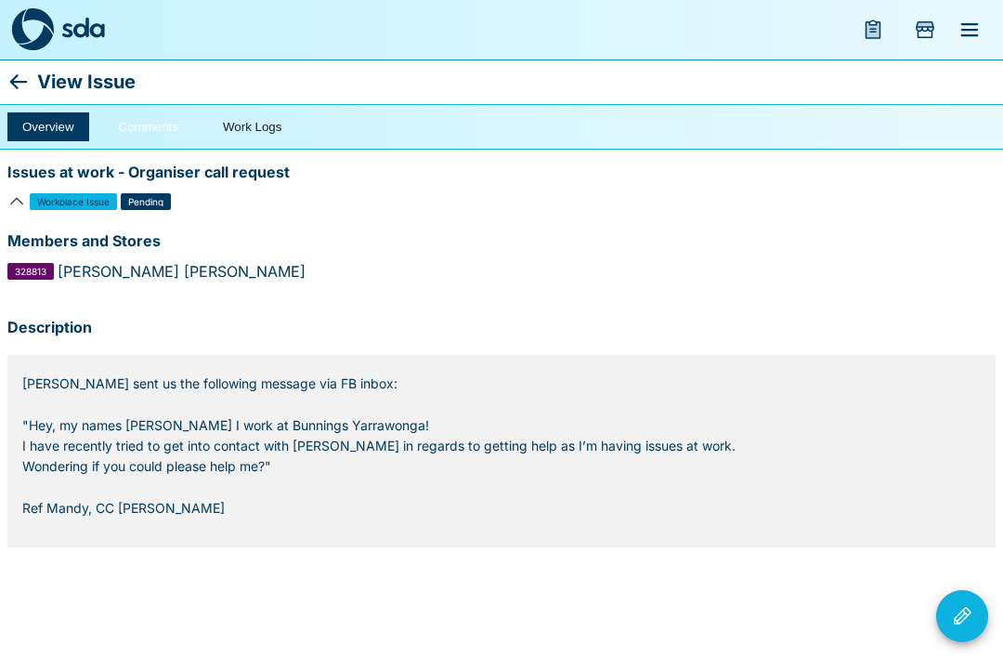
click at [134, 128] on button "Comments" at bounding box center [148, 126] width 89 height 29
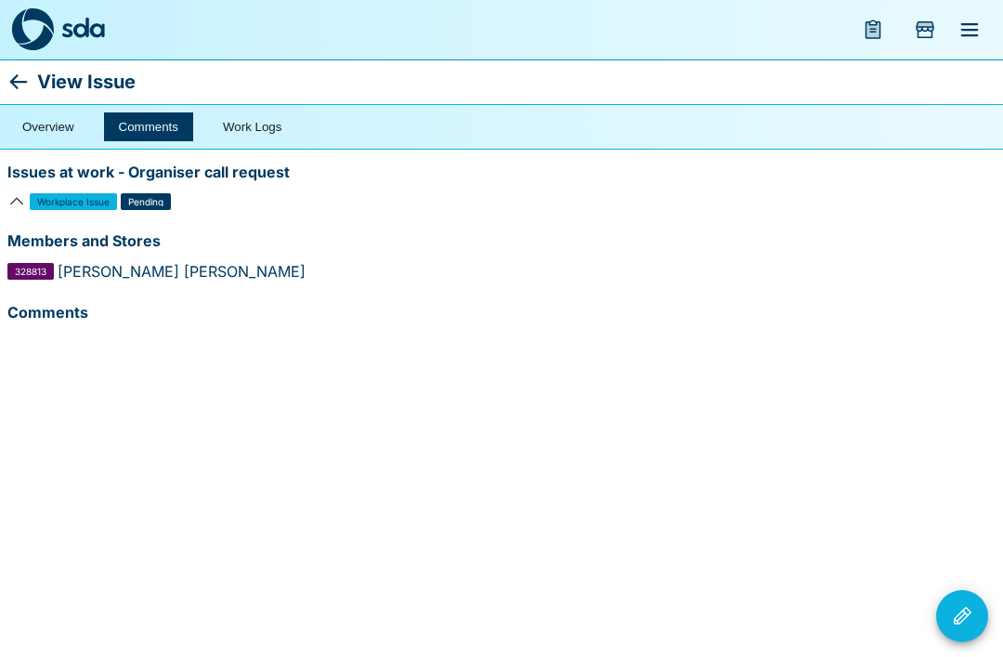
click at [16, 76] on icon at bounding box center [19, 81] width 18 height 15
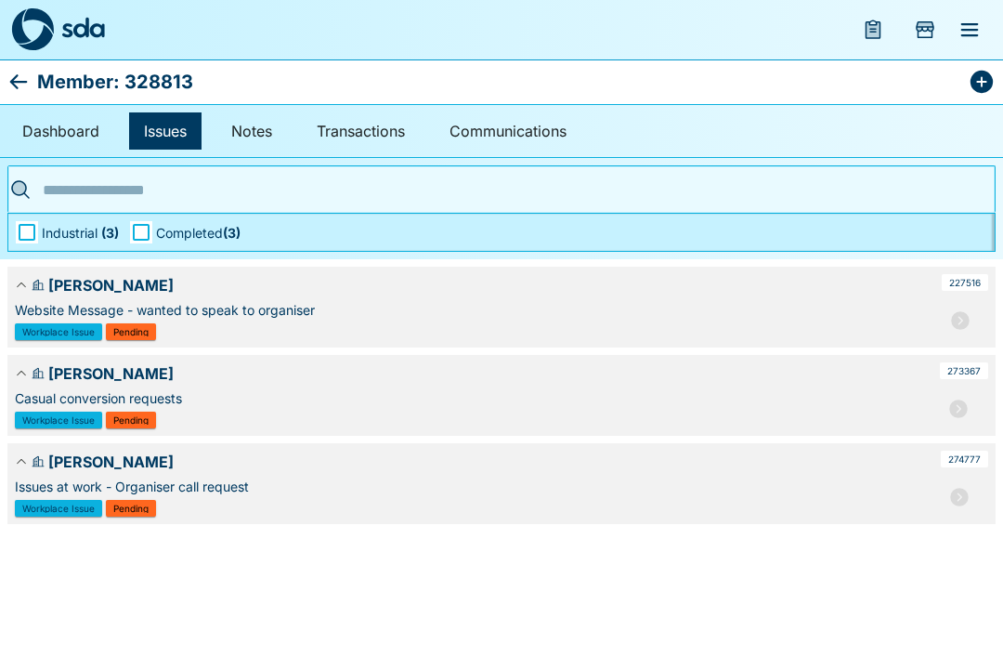
click at [960, 322] on icon "button" at bounding box center [960, 320] width 22 height 22
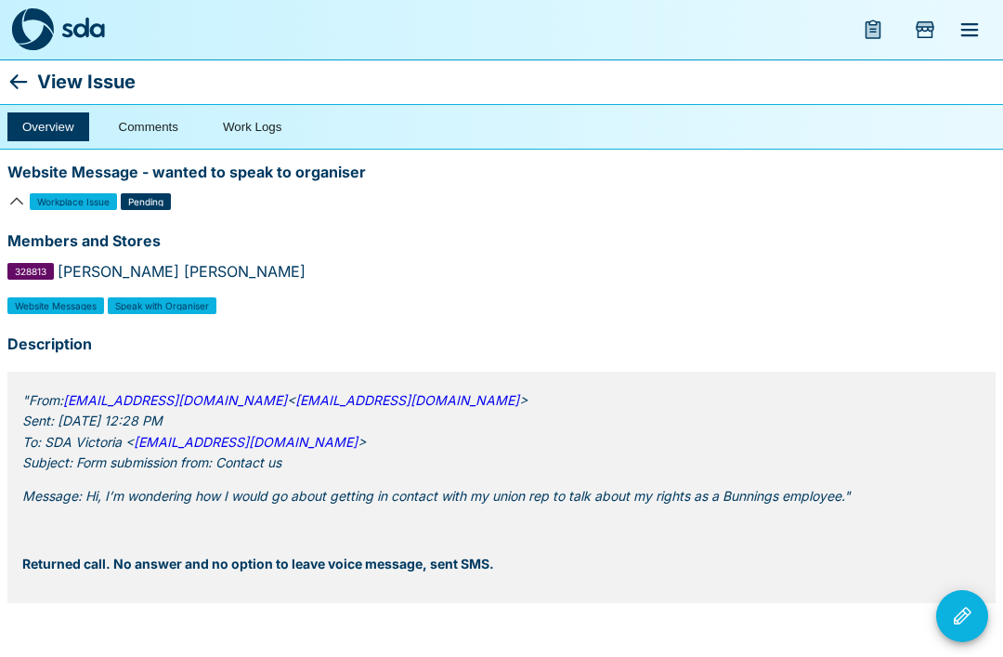
click at [23, 83] on icon at bounding box center [19, 81] width 18 height 15
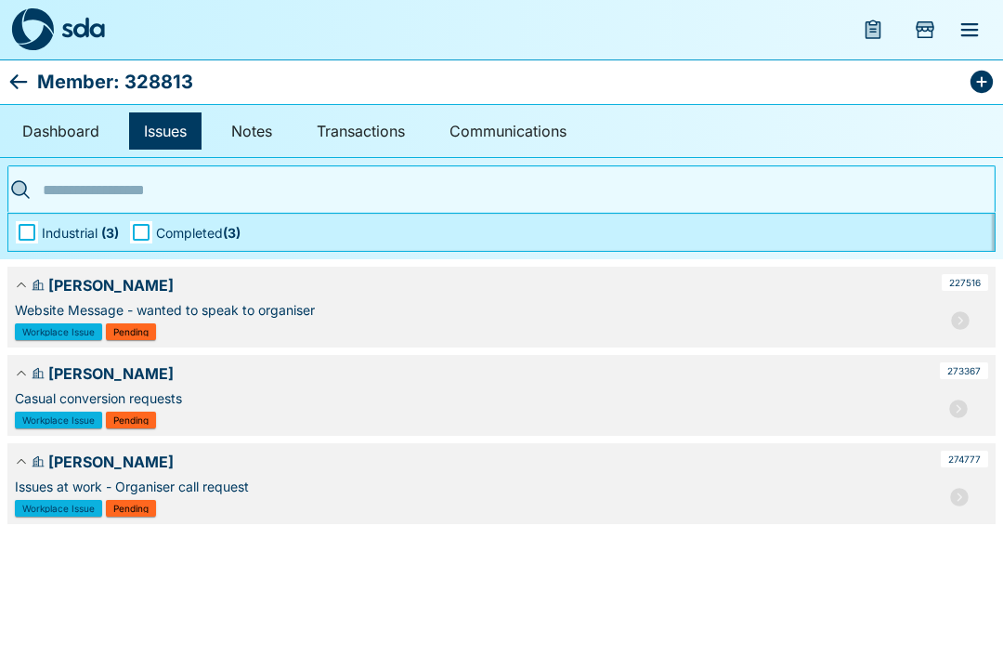
click at [959, 404] on icon "button" at bounding box center [958, 408] width 19 height 19
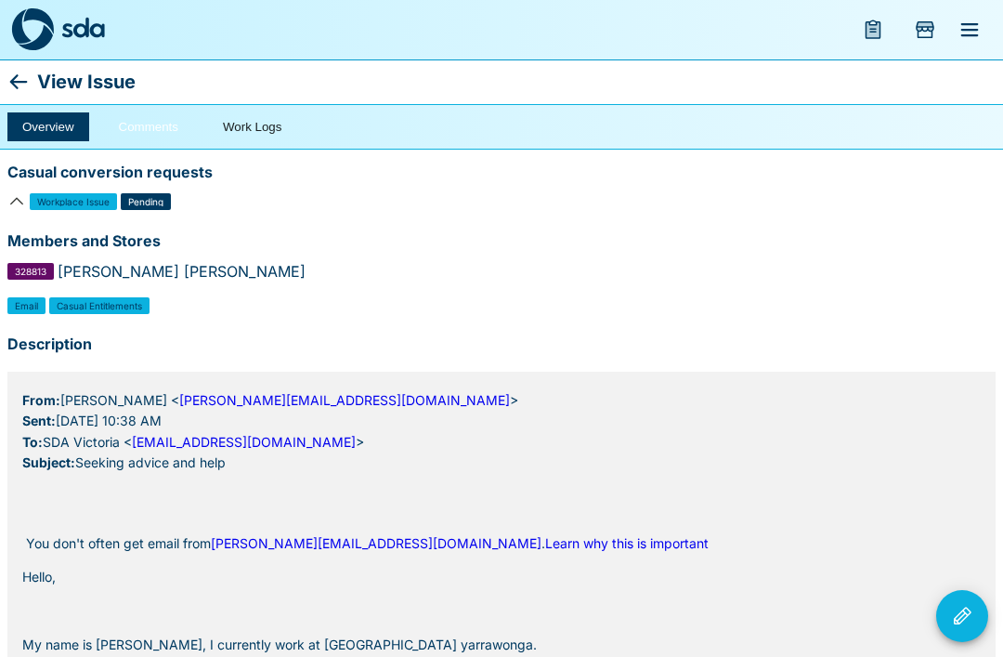
click at [140, 129] on button "Comments" at bounding box center [148, 126] width 89 height 29
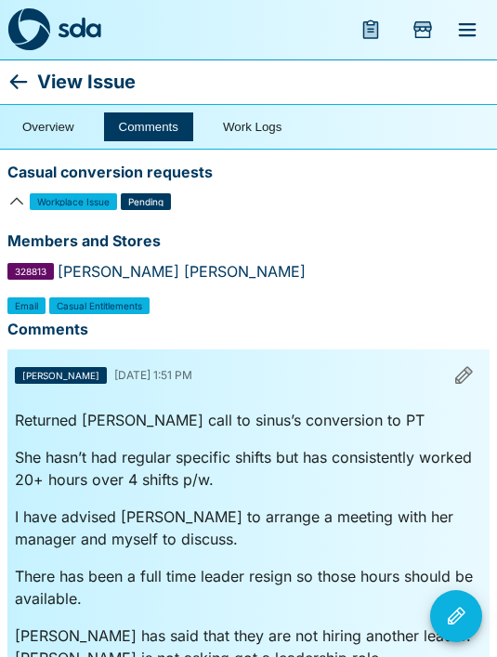
click at [137, 129] on button "Comments" at bounding box center [148, 126] width 89 height 29
click at [458, 616] on icon "Issue Actions" at bounding box center [456, 616] width 22 height 22
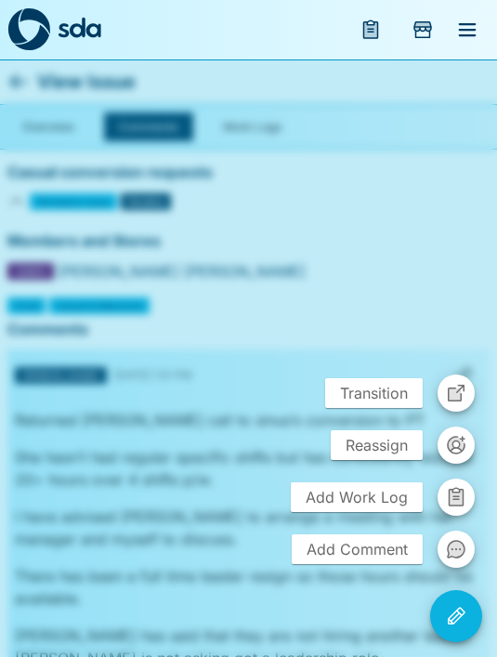
click at [421, 543] on span "Add Comment" at bounding box center [357, 549] width 131 height 30
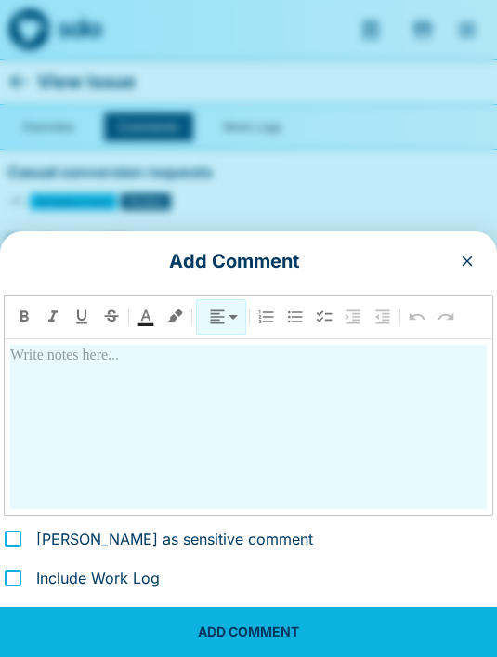
click at [475, 275] on button "button" at bounding box center [467, 261] width 30 height 30
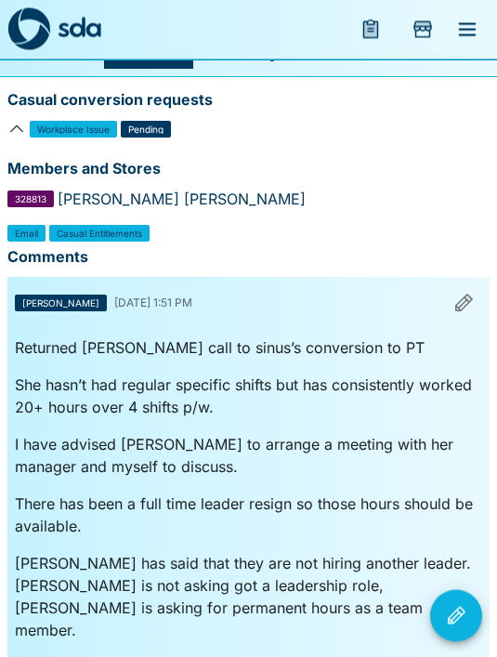
scroll to position [67, 0]
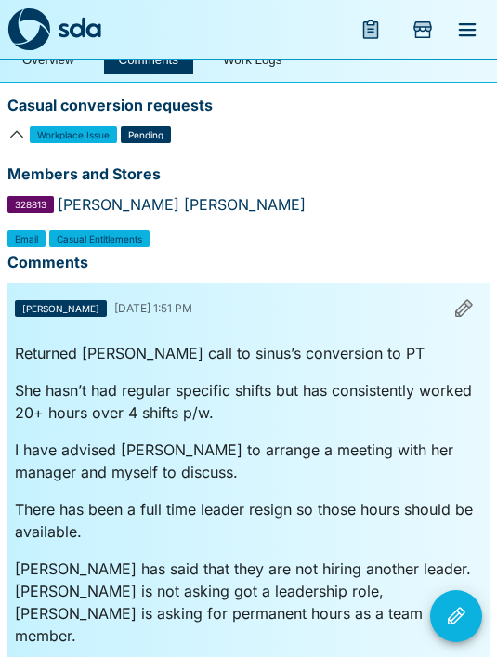
click at [461, 627] on icon "Issue Actions" at bounding box center [456, 616] width 22 height 22
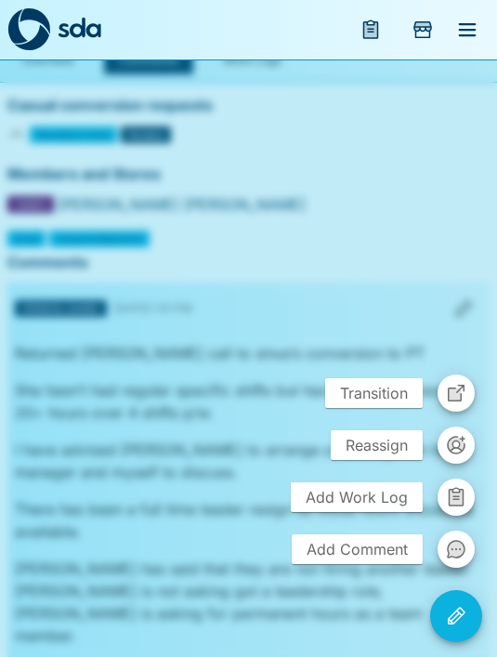
click at [388, 564] on span "Add Comment" at bounding box center [357, 549] width 131 height 30
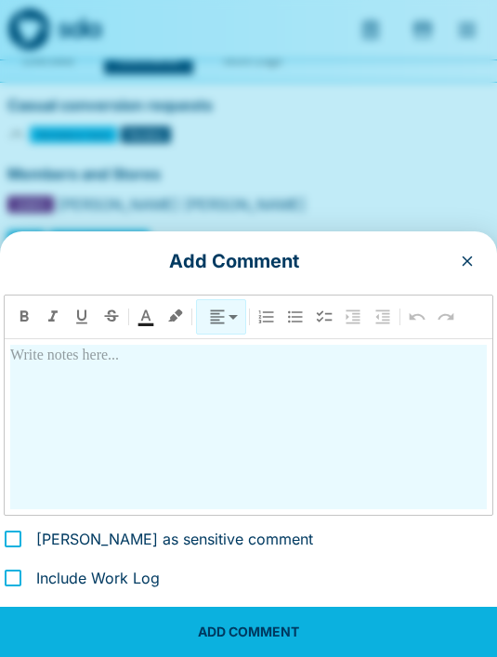
click at [35, 367] on p at bounding box center [248, 356] width 476 height 22
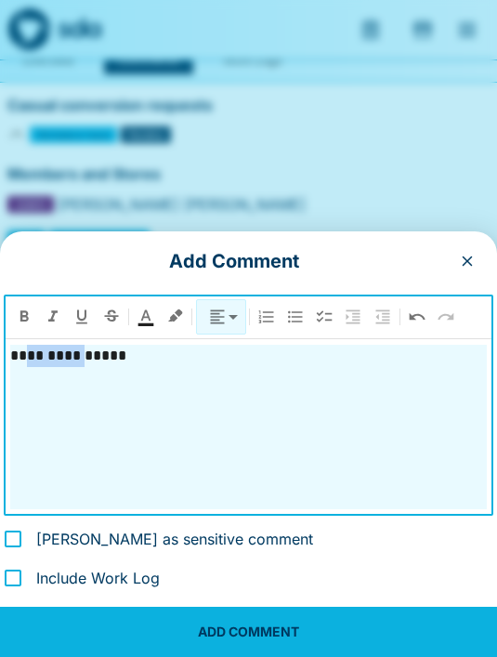
click at [39, 367] on p "**********" at bounding box center [248, 356] width 476 height 22
click at [138, 456] on div "**********" at bounding box center [248, 427] width 476 height 164
click at [30, 509] on div "**********" at bounding box center [248, 427] width 476 height 164
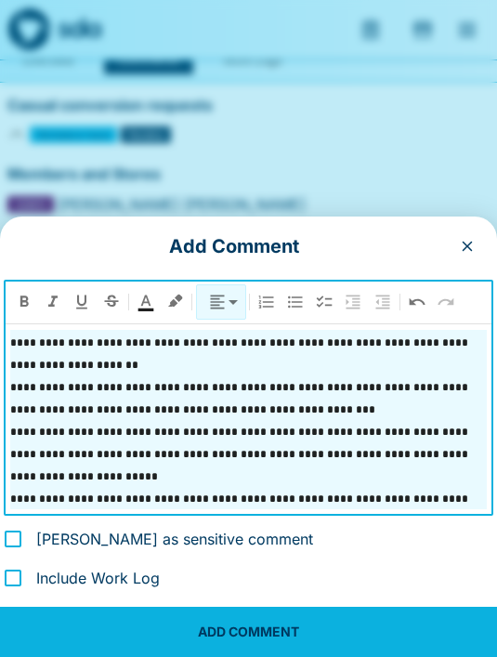
scroll to position [133, 0]
click at [72, 553] on p "*********" at bounding box center [248, 542] width 476 height 22
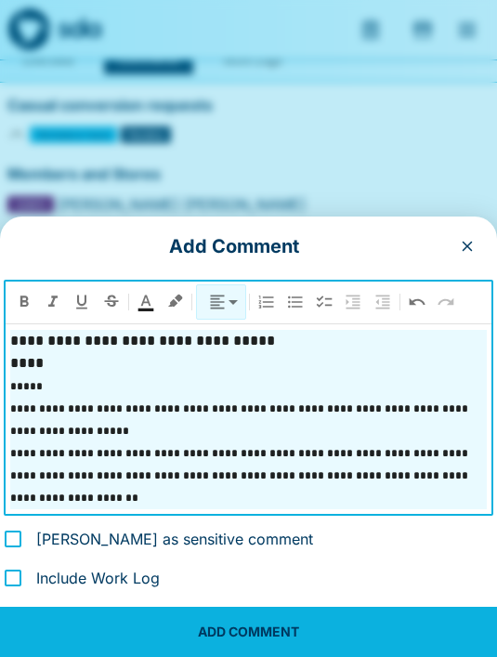
scroll to position [0, 0]
click at [294, 352] on p "**********" at bounding box center [248, 341] width 476 height 22
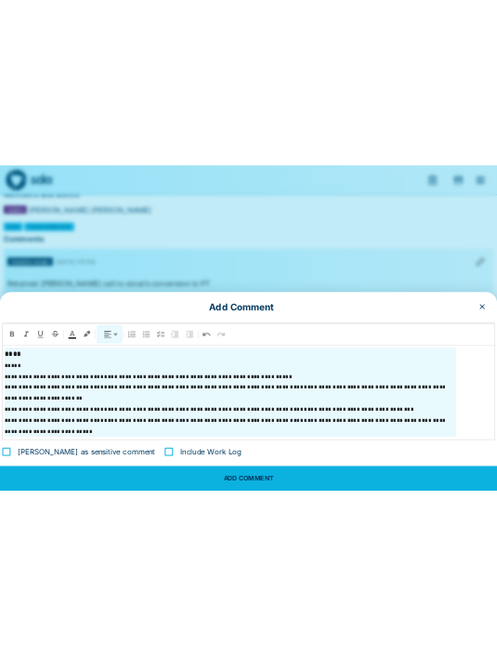
scroll to position [143, 0]
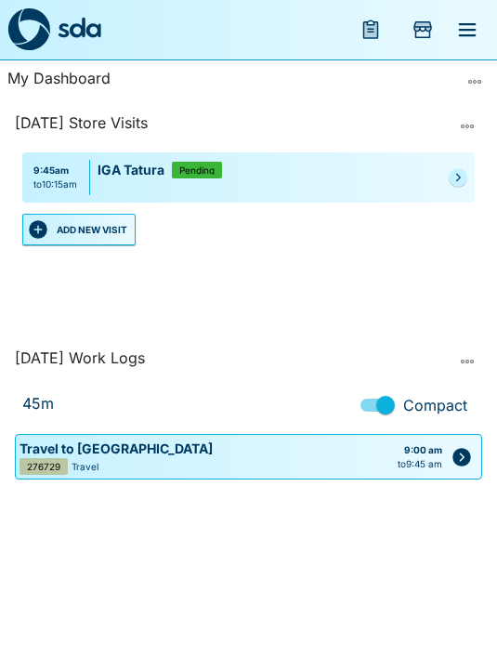
click at [189, 376] on div "[DATE] Work Logs" at bounding box center [232, 361] width 434 height 30
